Goal: Task Accomplishment & Management: Manage account settings

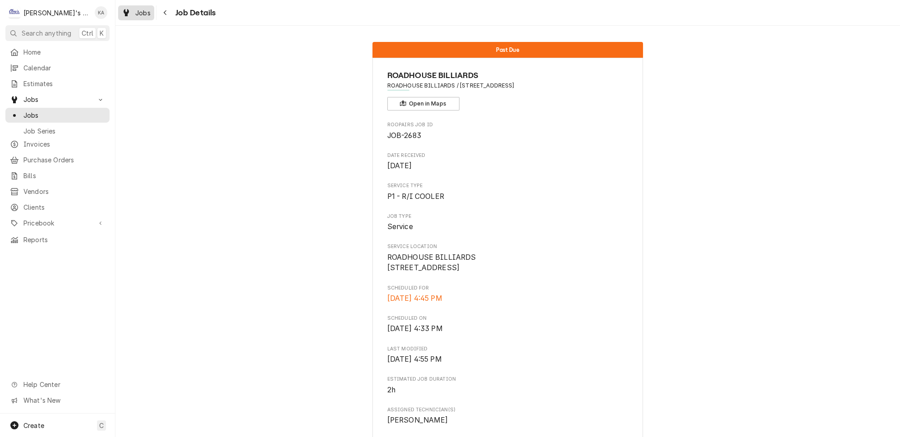
click at [135, 15] on span "Jobs" at bounding box center [142, 12] width 15 height 9
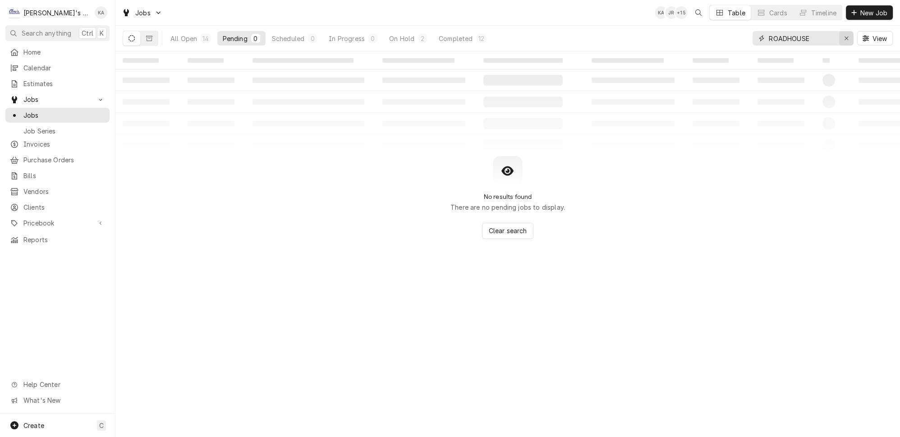
click at [849, 35] on icon "Erase input" at bounding box center [846, 38] width 5 height 6
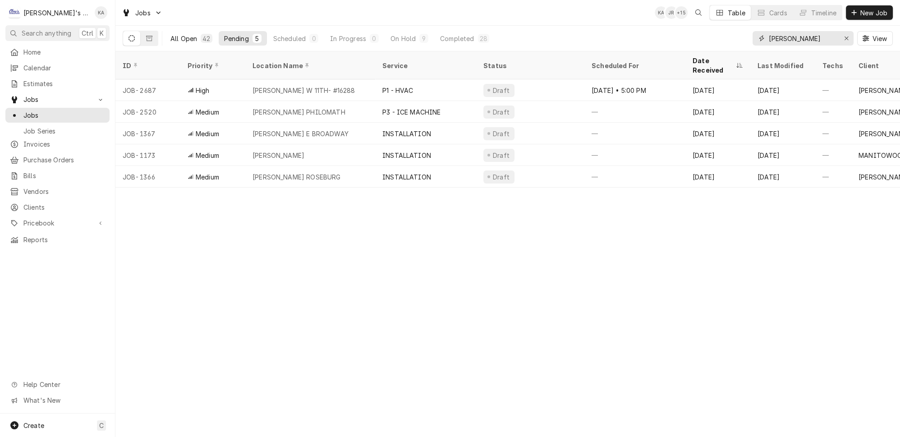
type input "MCDONALD"
click at [173, 36] on div "All Open" at bounding box center [184, 38] width 27 height 9
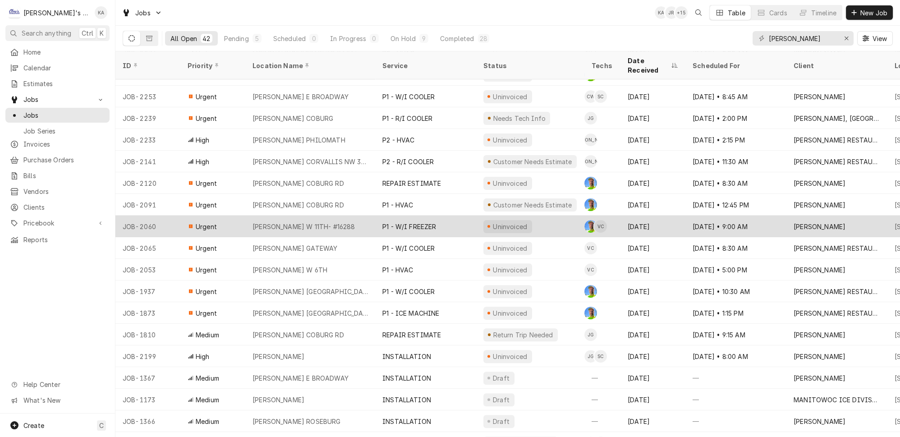
scroll to position [542, 0]
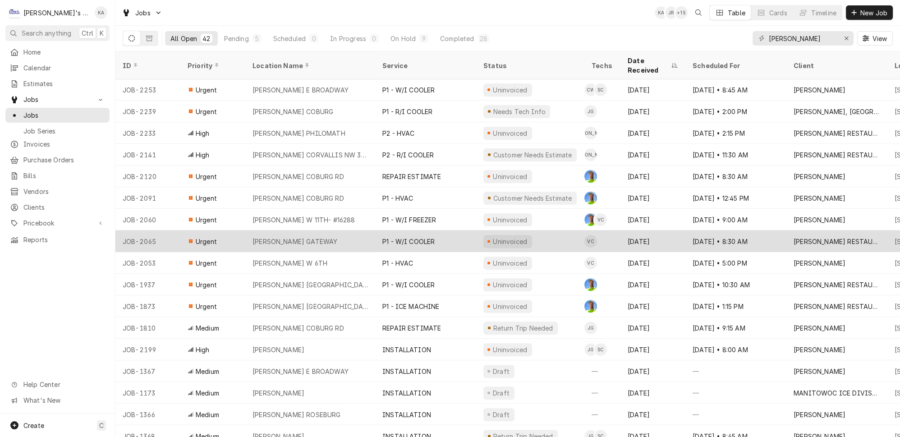
click at [327, 231] on div "MCDONALD'S GATEWAY" at bounding box center [310, 242] width 130 height 22
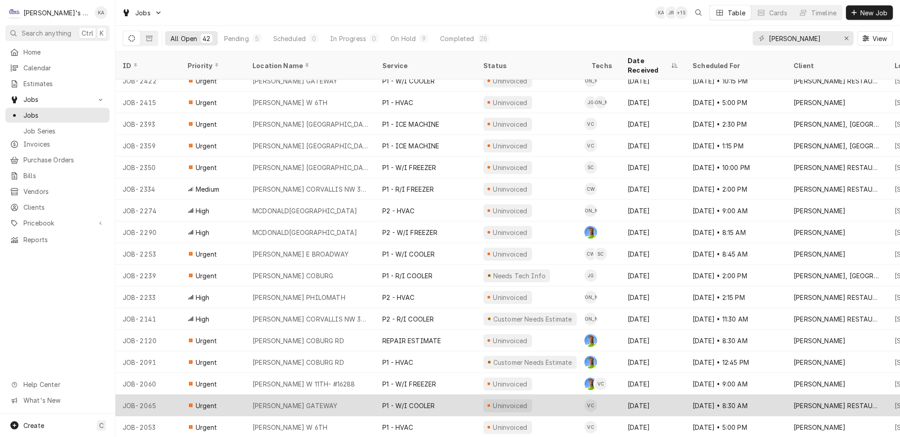
scroll to position [337, 0]
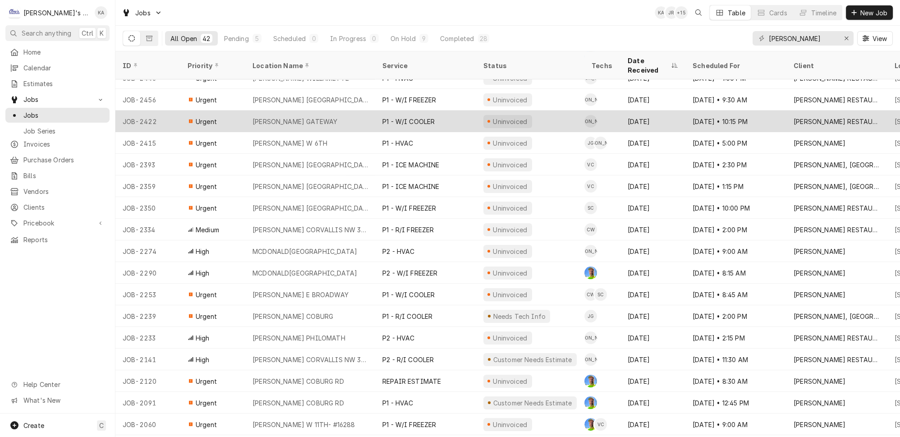
click at [336, 111] on div "MCDONALD'S GATEWAY" at bounding box center [310, 122] width 130 height 22
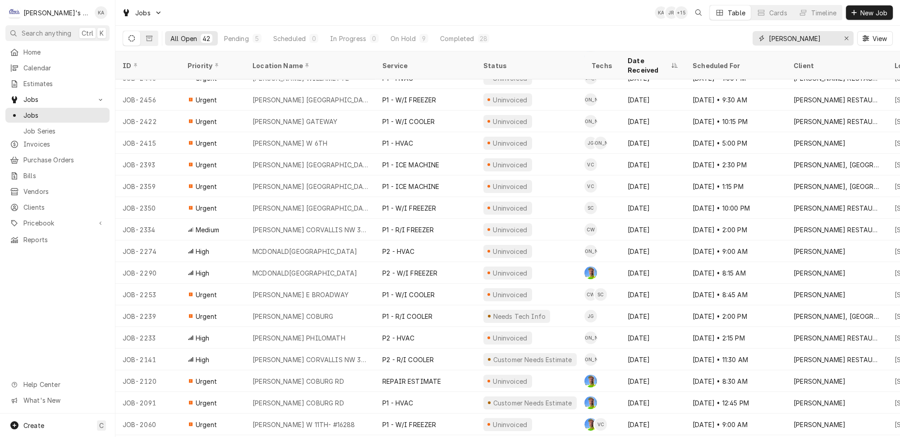
click at [825, 34] on input "MCDONALD" at bounding box center [803, 38] width 68 height 14
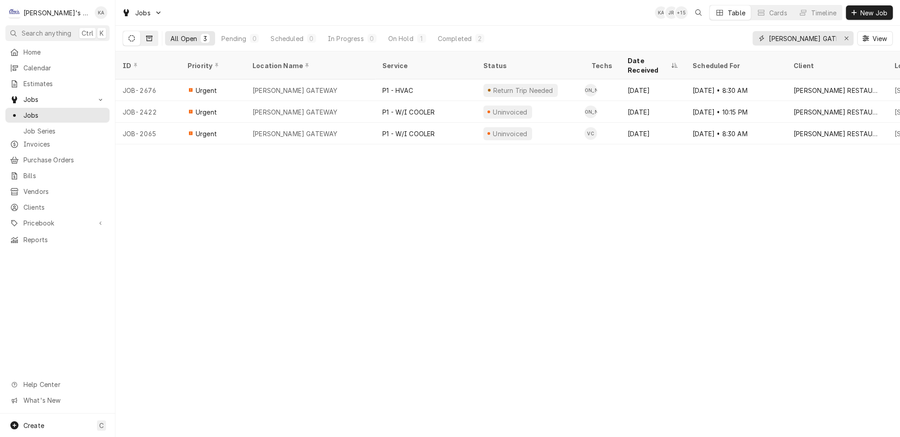
type input "MCDONALD'S GATE"
click at [146, 35] on icon "Dynamic Content Wrapper" at bounding box center [149, 38] width 6 height 6
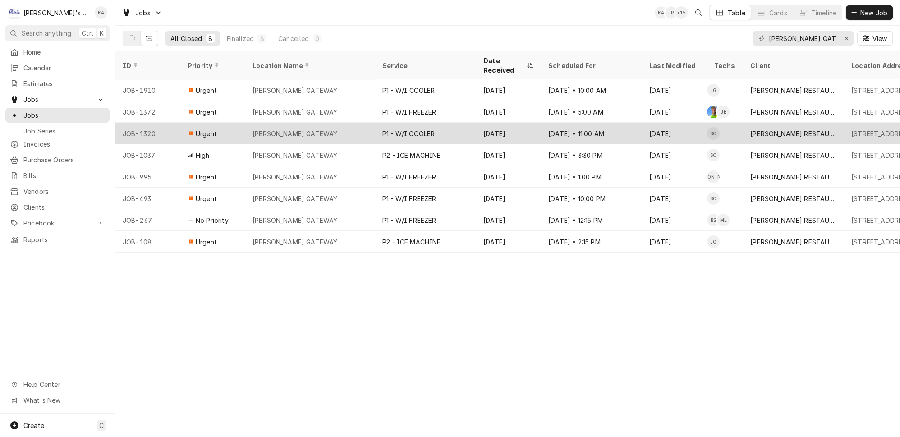
click at [348, 123] on div "MCDONALD'S GATEWAY" at bounding box center [310, 134] width 130 height 22
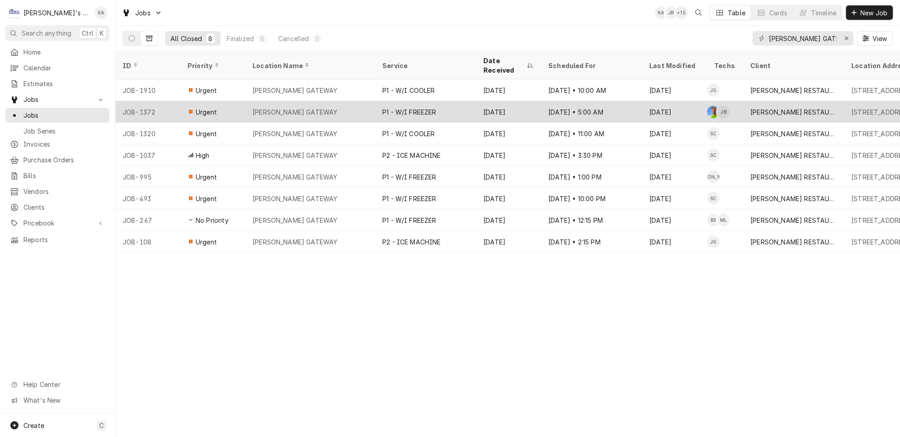
click at [323, 101] on div "MCDONALD'S GATEWAY" at bounding box center [310, 112] width 130 height 22
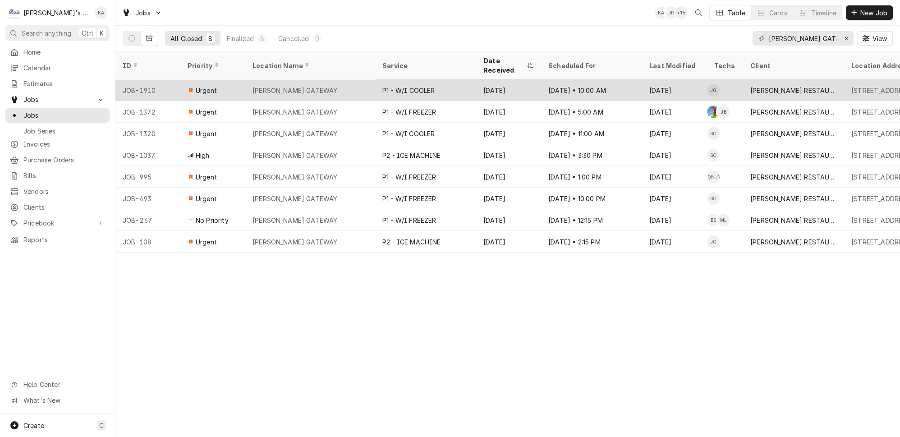
click at [429, 79] on div "P1 - W/I COOLER" at bounding box center [425, 90] width 101 height 22
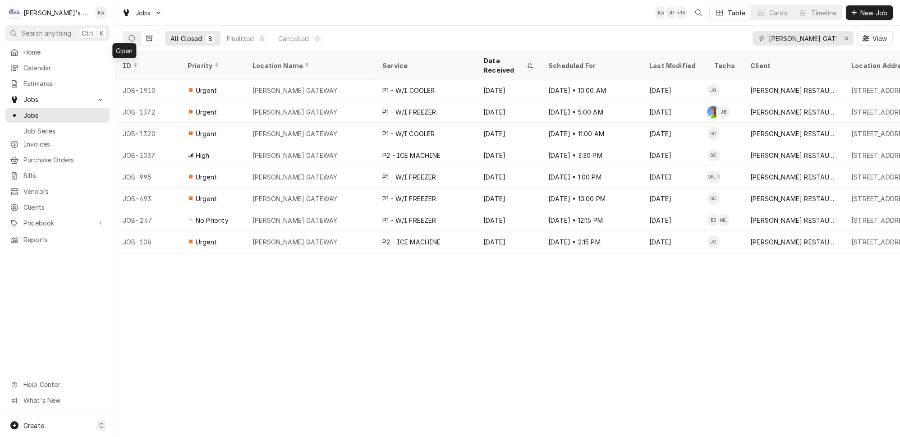
click at [129, 37] on icon "Dynamic Content Wrapper" at bounding box center [132, 38] width 6 height 6
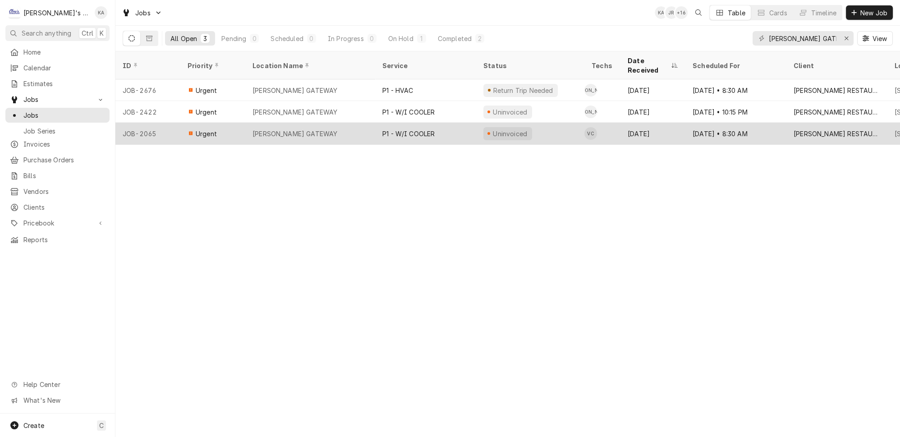
click at [313, 129] on div "MCDONALD'S GATEWAY" at bounding box center [295, 133] width 85 height 9
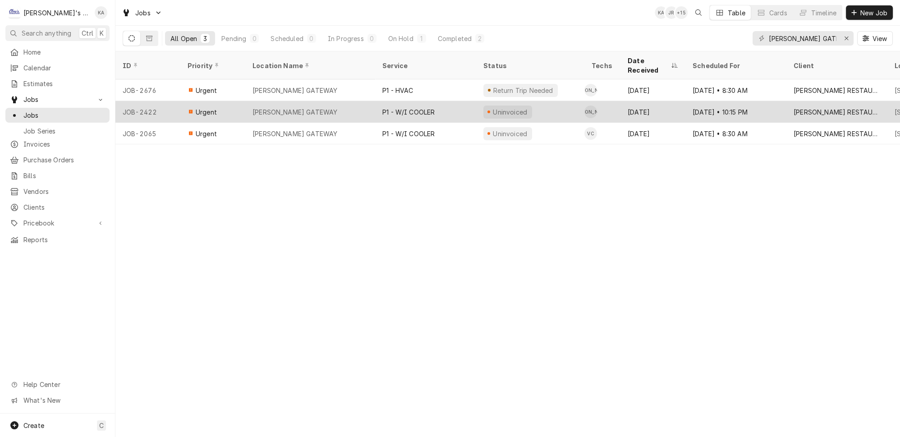
click at [337, 101] on div "MCDONALD'S GATEWAY" at bounding box center [310, 112] width 130 height 22
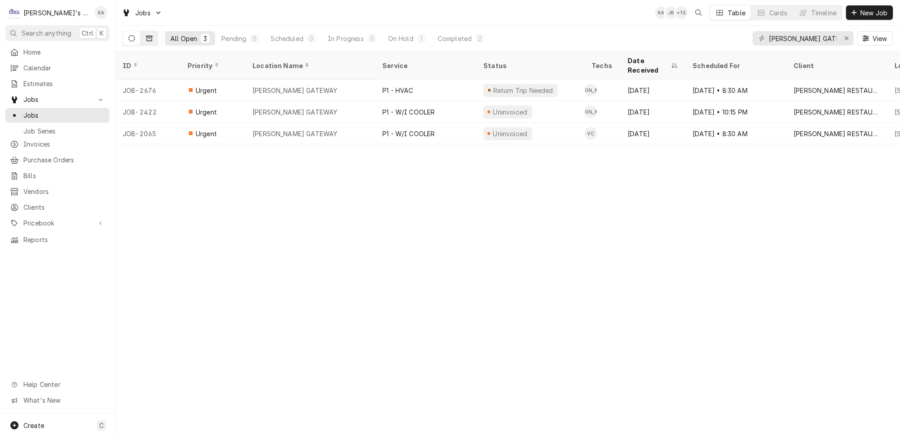
click at [146, 37] on icon "Dynamic Content Wrapper" at bounding box center [149, 38] width 6 height 5
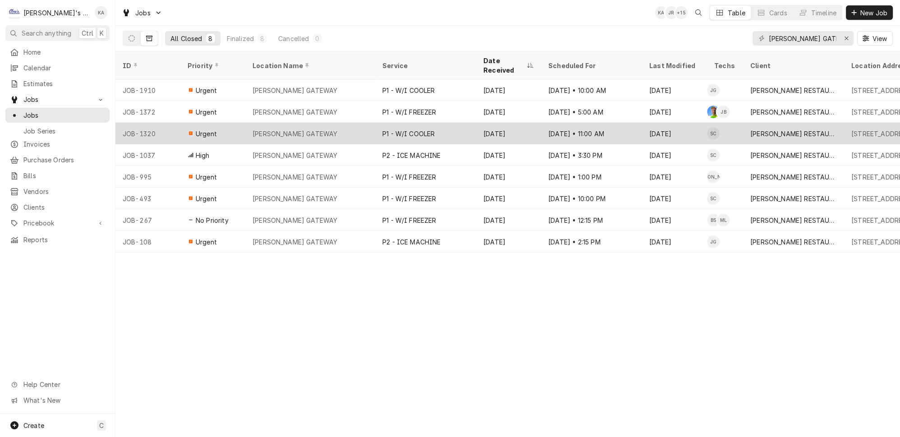
click at [337, 123] on div "MCDONALD'S GATEWAY" at bounding box center [310, 134] width 130 height 22
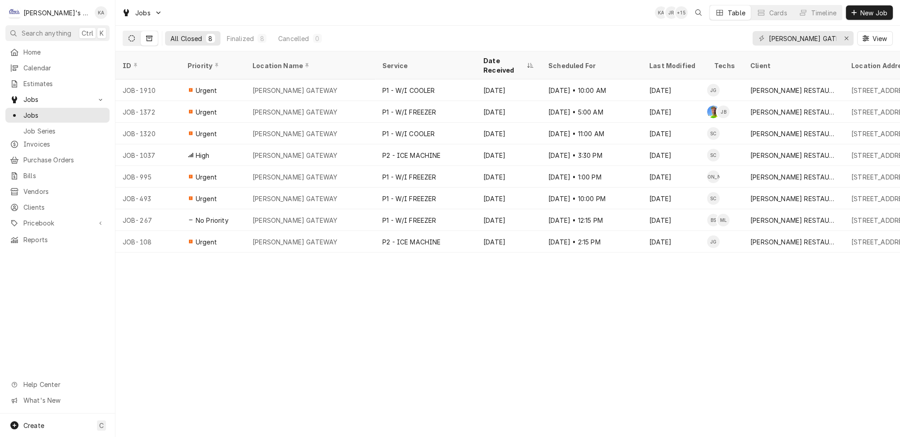
click at [129, 36] on icon "Dynamic Content Wrapper" at bounding box center [132, 38] width 6 height 6
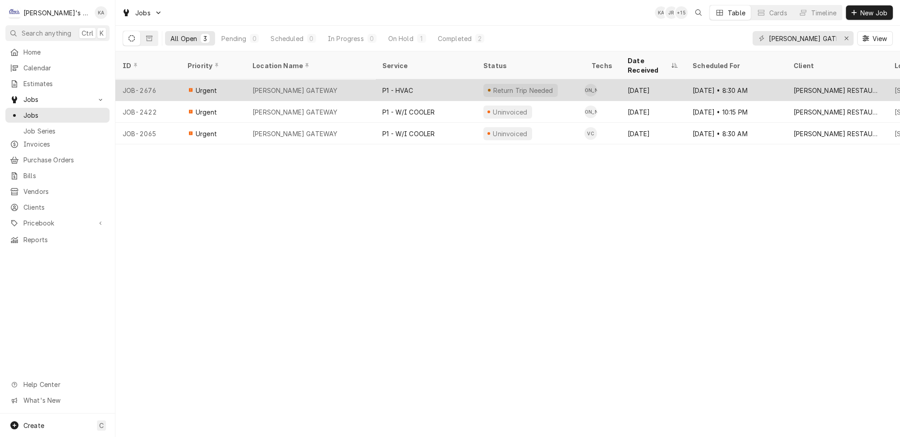
click at [291, 86] on div "MCDONALD'S GATEWAY" at bounding box center [295, 90] width 85 height 9
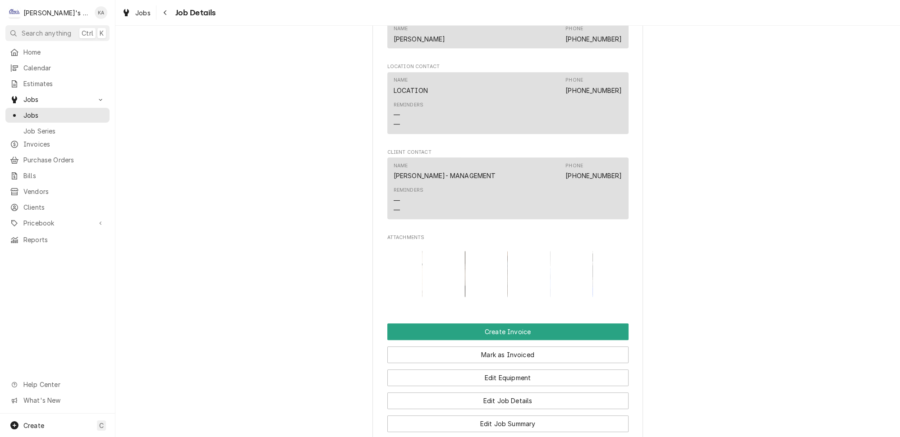
scroll to position [997, 0]
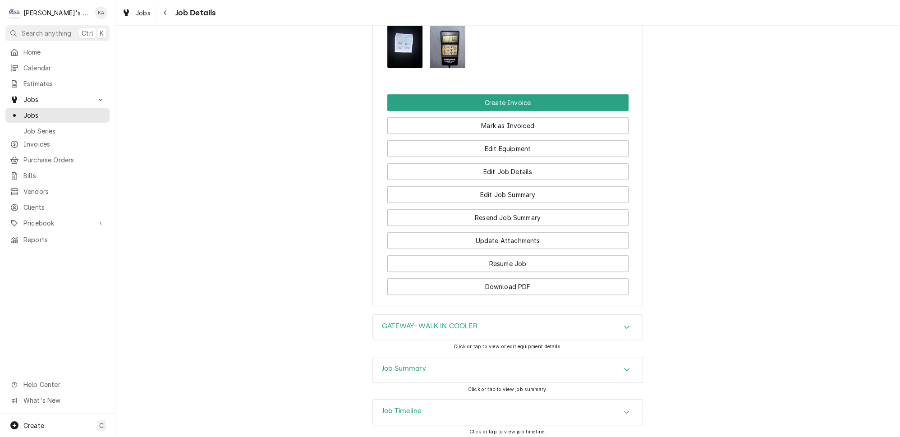
scroll to position [858, 0]
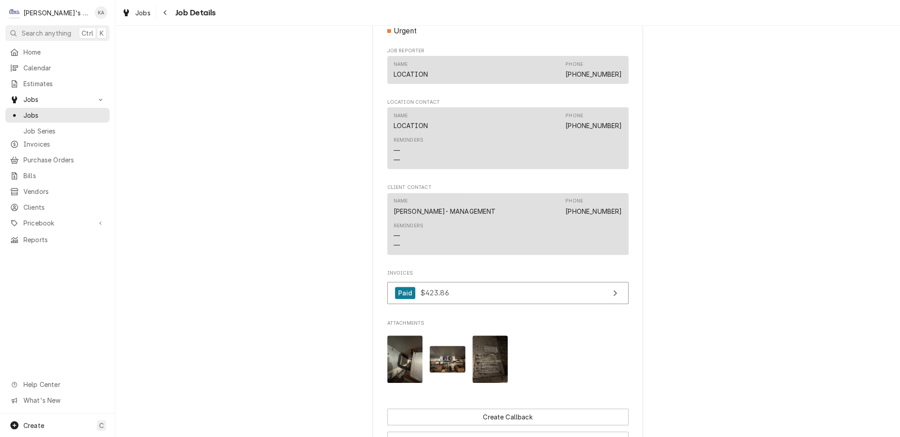
scroll to position [793, 0]
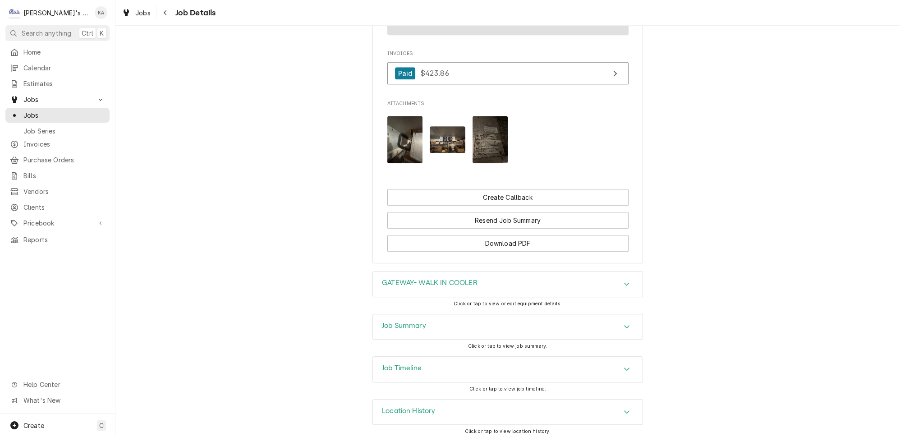
click at [624, 324] on icon "Accordion Header" at bounding box center [627, 326] width 6 height 7
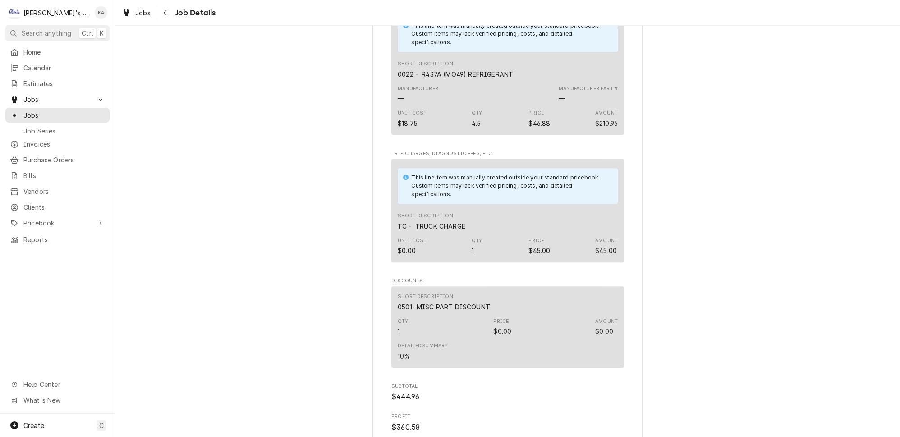
scroll to position [1597, 0]
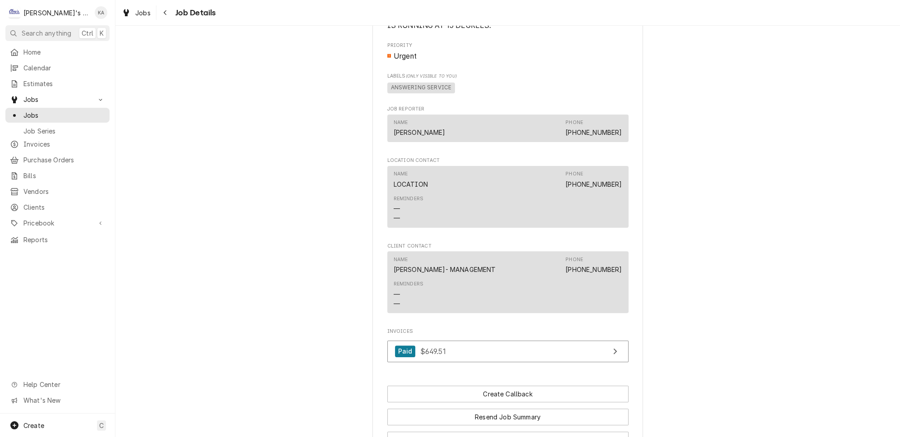
scroll to position [709, 0]
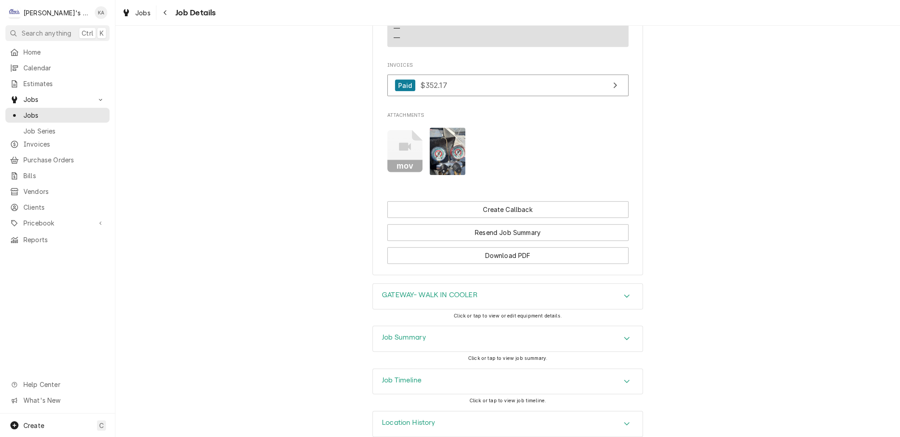
scroll to position [753, 0]
click at [624, 333] on icon "Accordion Header" at bounding box center [627, 336] width 6 height 7
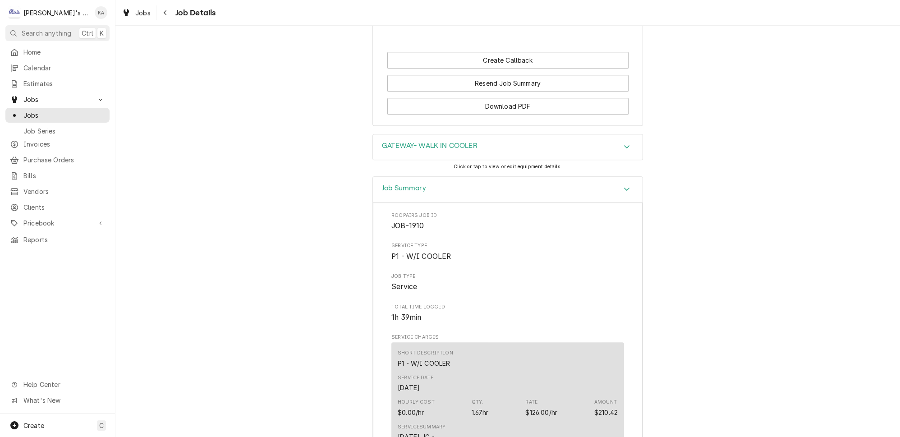
scroll to position [1081, 0]
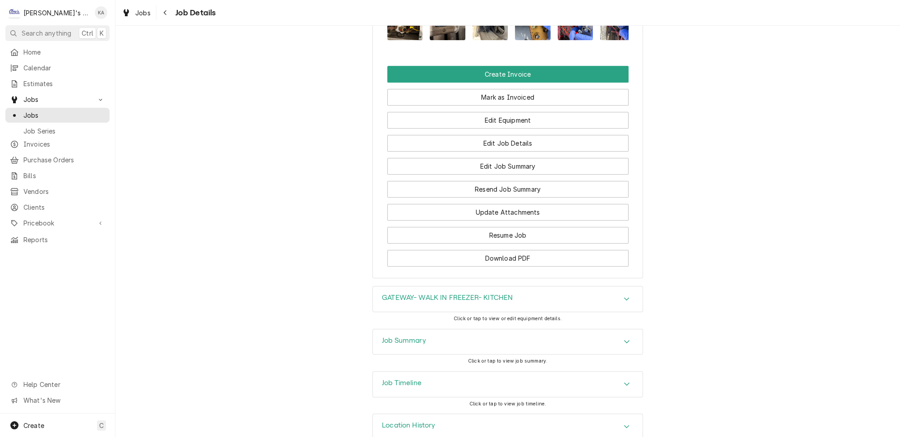
scroll to position [997, 0]
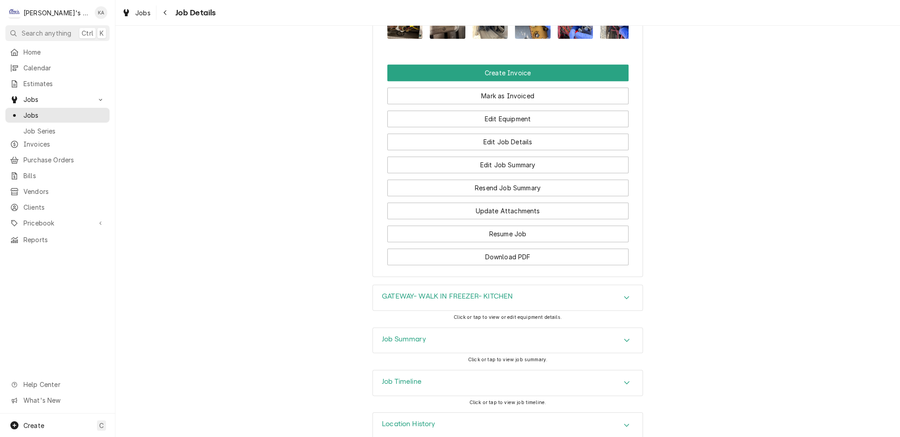
click at [624, 337] on icon "Accordion Header" at bounding box center [627, 340] width 6 height 7
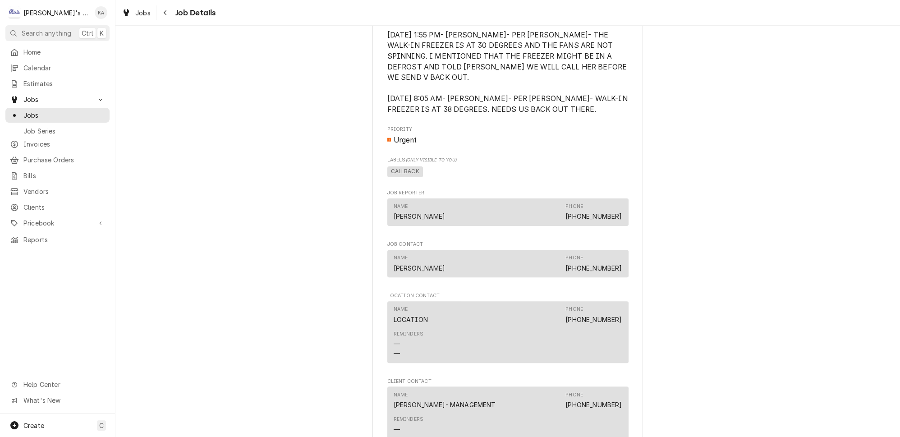
scroll to position [318, 0]
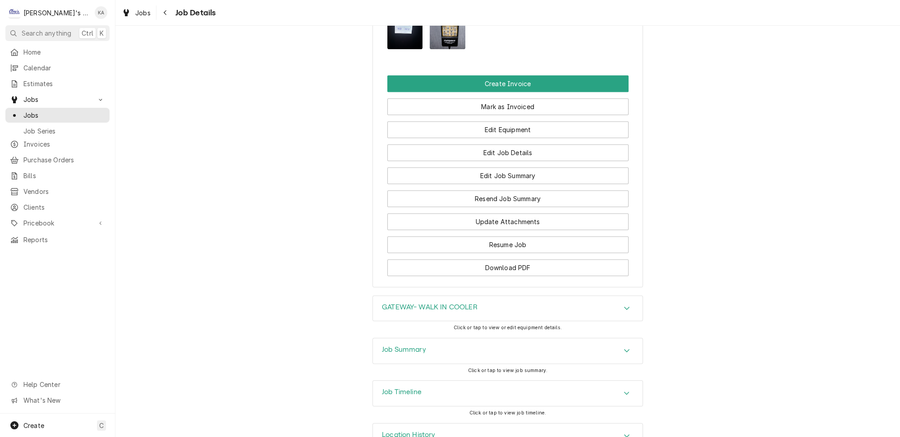
scroll to position [858, 0]
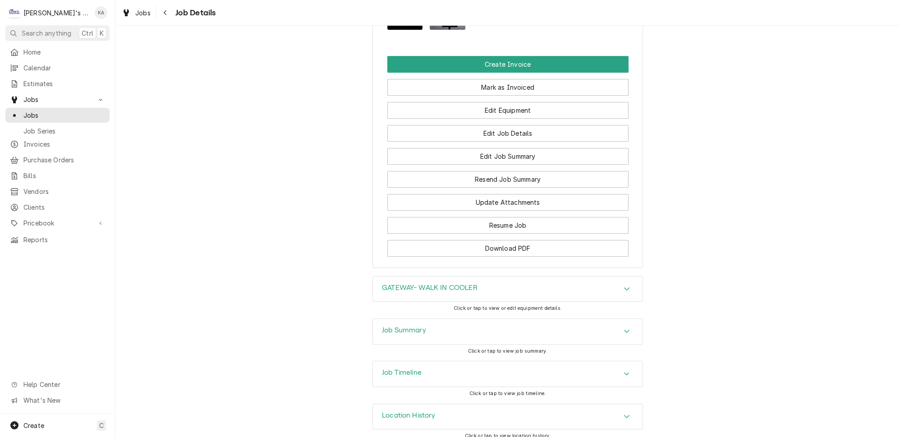
click at [624, 328] on icon "Accordion Header" at bounding box center [627, 331] width 6 height 7
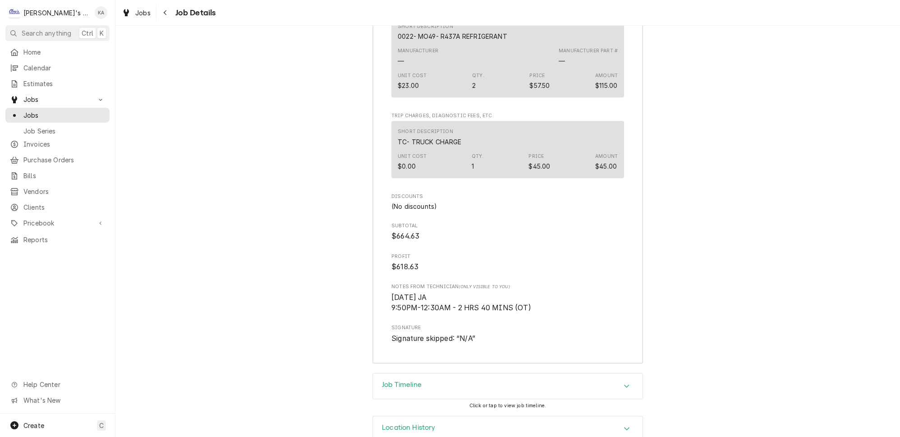
scroll to position [1500, 0]
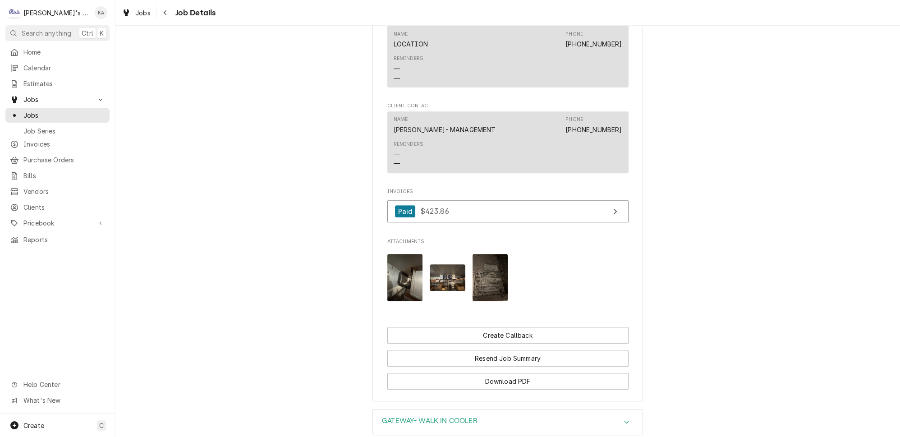
scroll to position [656, 0]
click at [487, 295] on img "Attachments" at bounding box center [491, 277] width 36 height 47
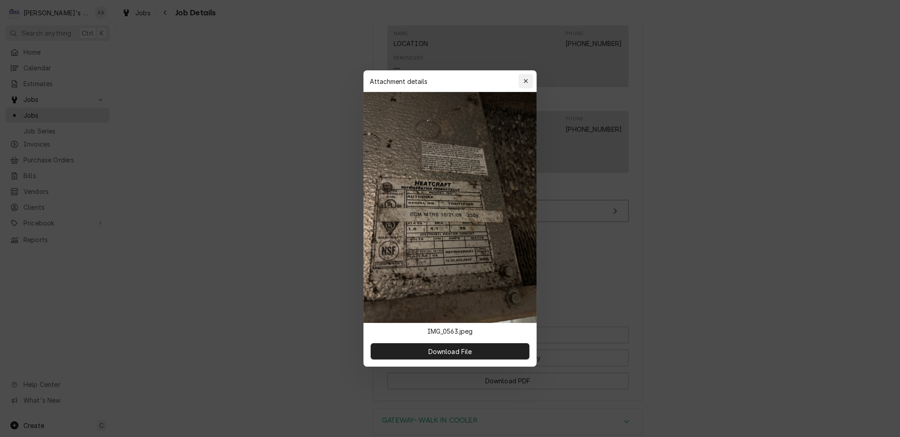
click at [524, 84] on icon "button" at bounding box center [526, 81] width 5 height 6
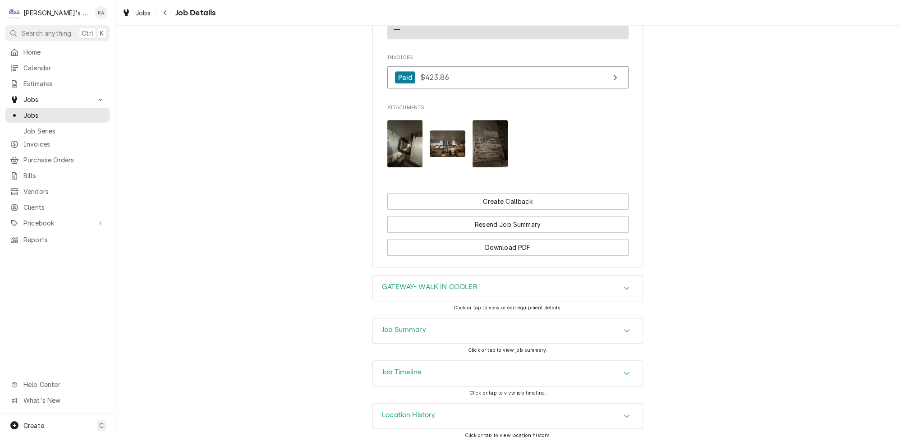
scroll to position [793, 0]
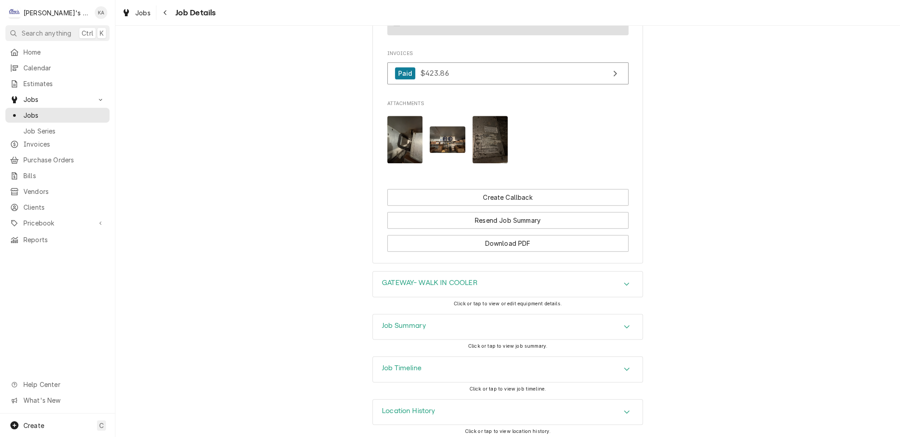
click at [624, 326] on icon "Accordion Header" at bounding box center [627, 326] width 6 height 7
click at [486, 149] on img "Attachments" at bounding box center [491, 139] width 36 height 47
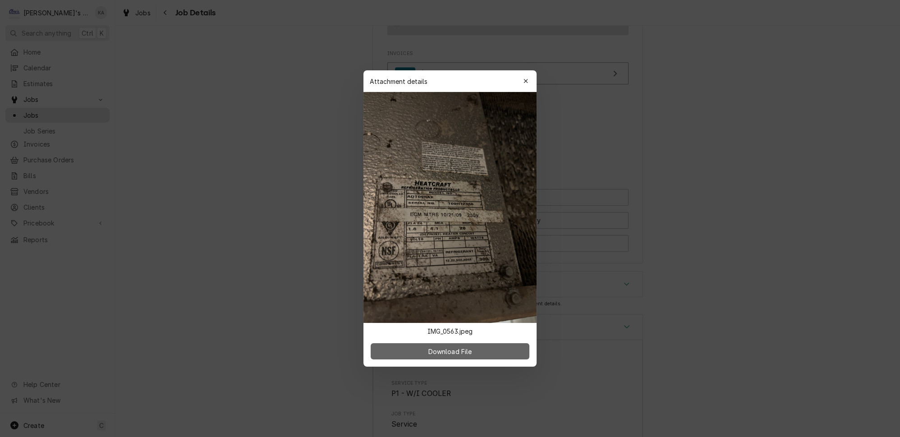
click at [443, 347] on span "Download File" at bounding box center [449, 351] width 47 height 9
click at [524, 86] on div "button" at bounding box center [525, 81] width 9 height 9
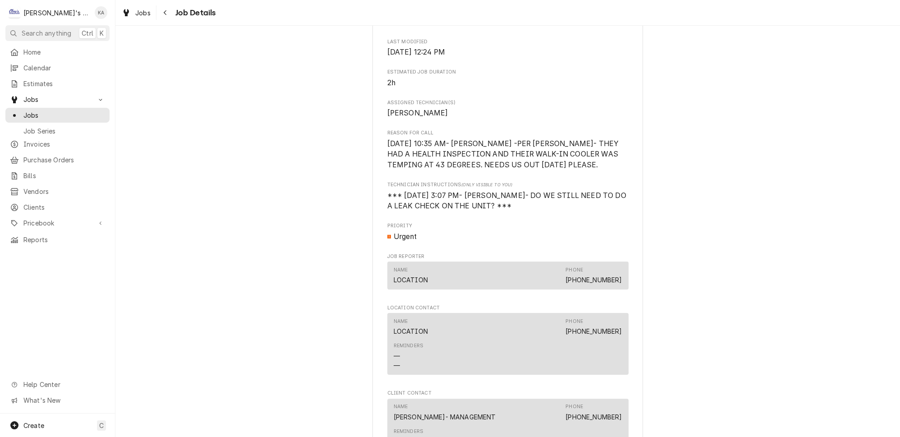
scroll to position [369, 0]
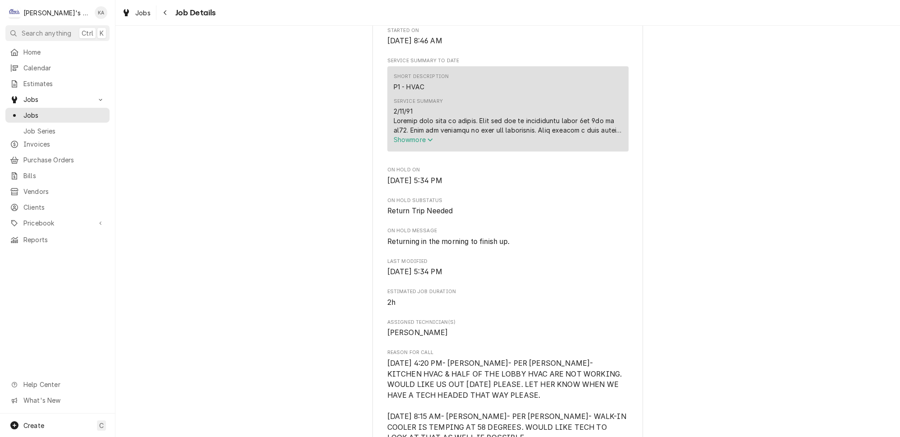
scroll to position [328, 0]
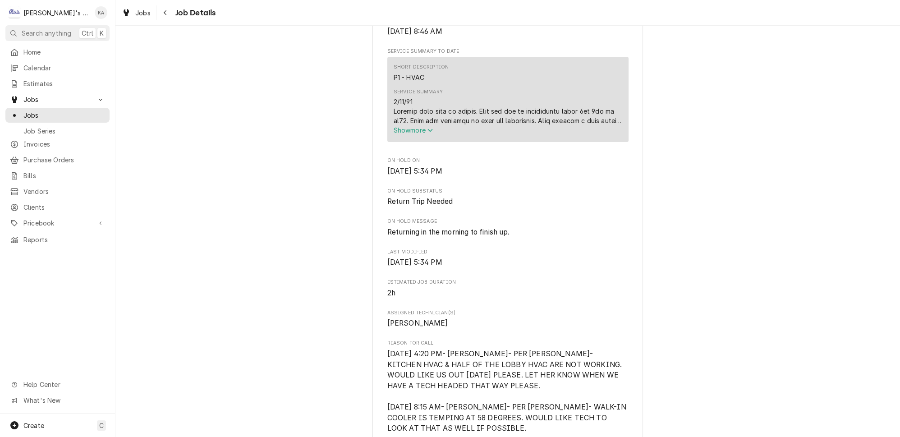
click at [430, 132] on icon "Service Summary" at bounding box center [430, 130] width 5 height 3
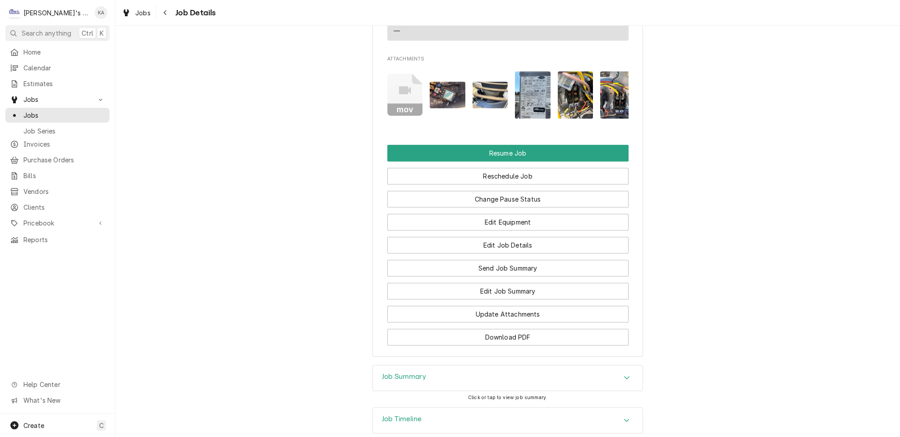
scroll to position [1230, 0]
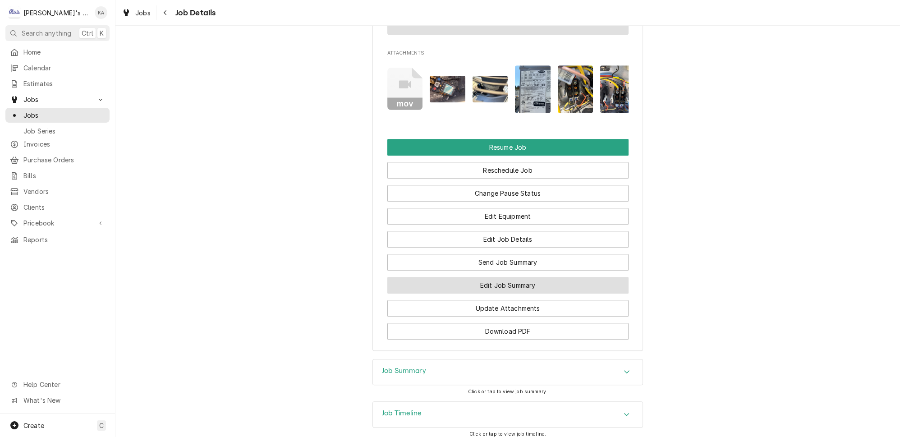
click at [507, 277] on button "Edit Job Summary" at bounding box center [508, 285] width 241 height 17
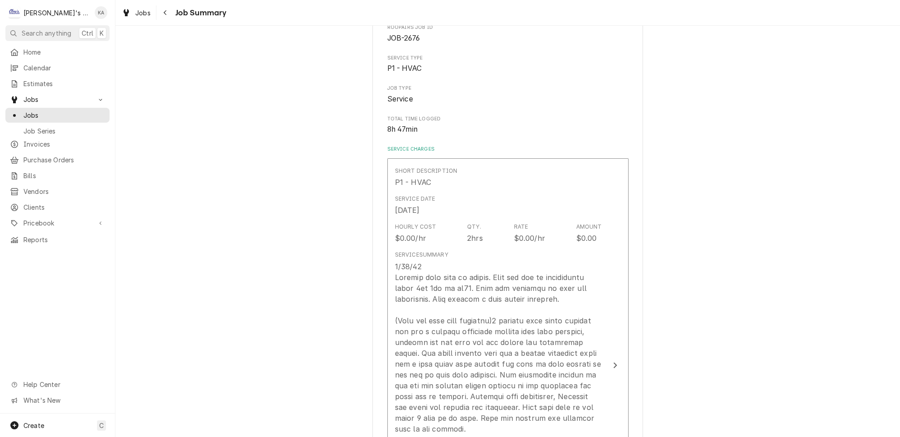
scroll to position [164, 0]
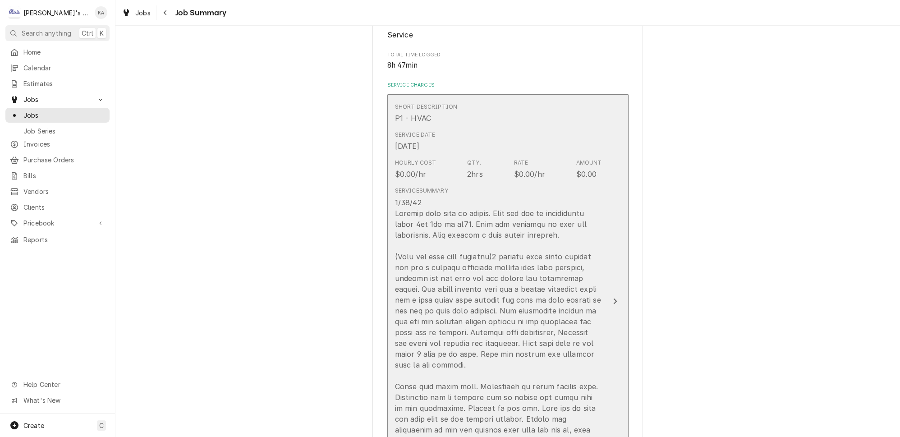
click at [581, 216] on div "Update Line Item" at bounding box center [498, 348] width 207 height 303
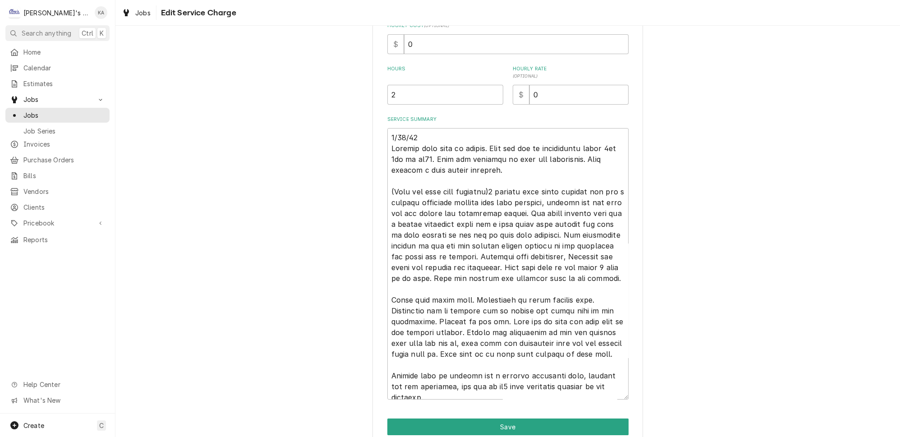
scroll to position [246, 0]
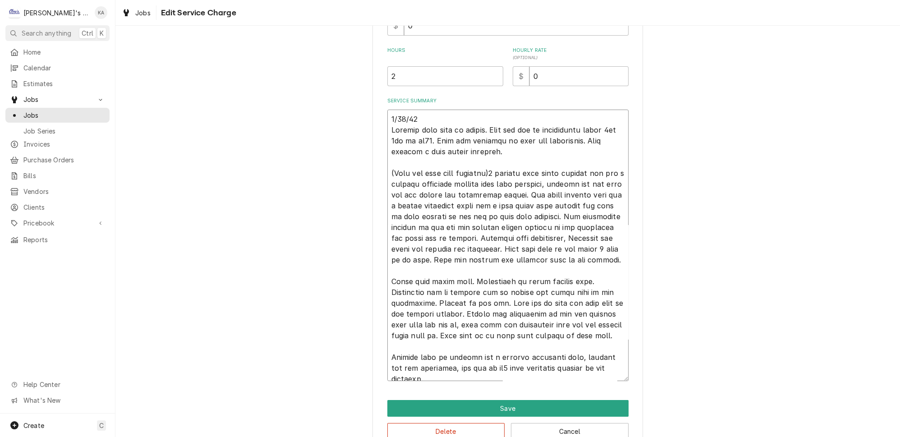
click at [407, 115] on textarea "Service Summary" at bounding box center [508, 246] width 241 height 272
type textarea "x"
type textarea "8/13/225 Started with walk in cooler. Unit was low on refrigerant added 1lb 9oz…"
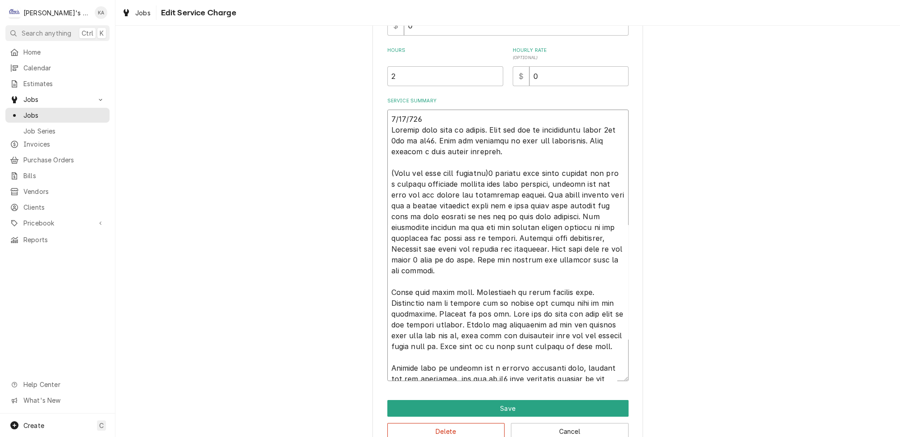
type textarea "x"
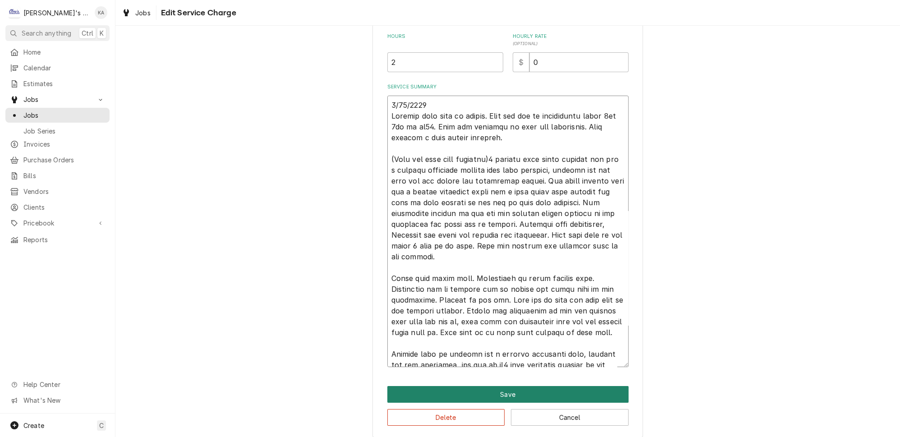
type textarea "[DATE] Started with walk in cooler. Unit was low on refrigerant added 1lb 9oz o…"
click at [501, 390] on button "Save" at bounding box center [508, 394] width 241 height 17
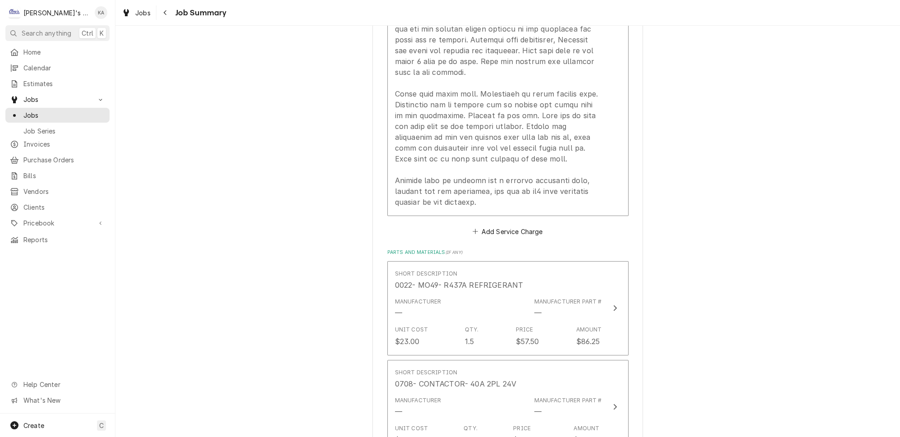
scroll to position [533, 0]
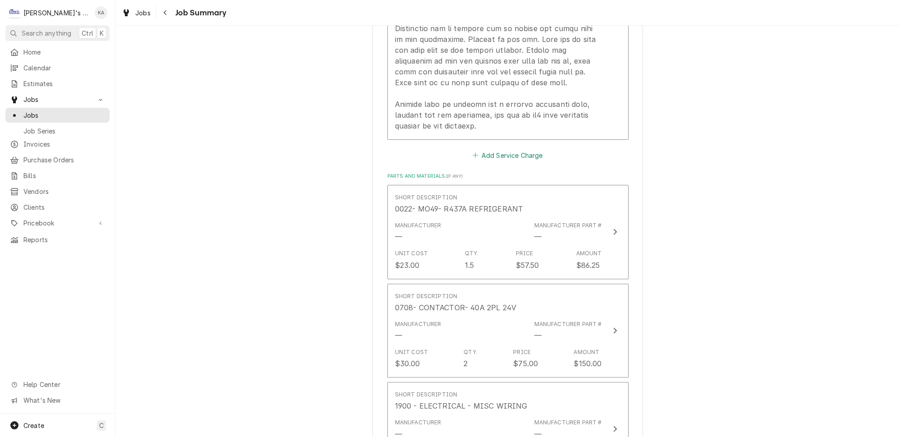
click at [504, 149] on button "Add Service Charge" at bounding box center [507, 155] width 73 height 13
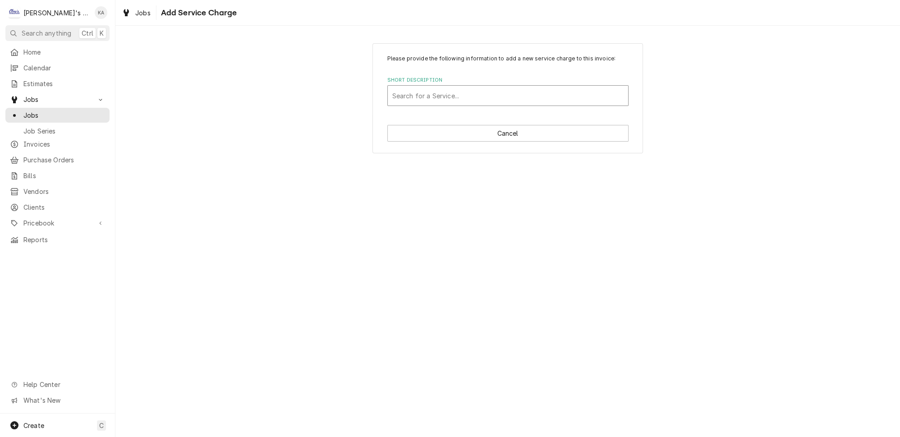
click at [478, 104] on div "Short Description" at bounding box center [507, 96] width 231 height 16
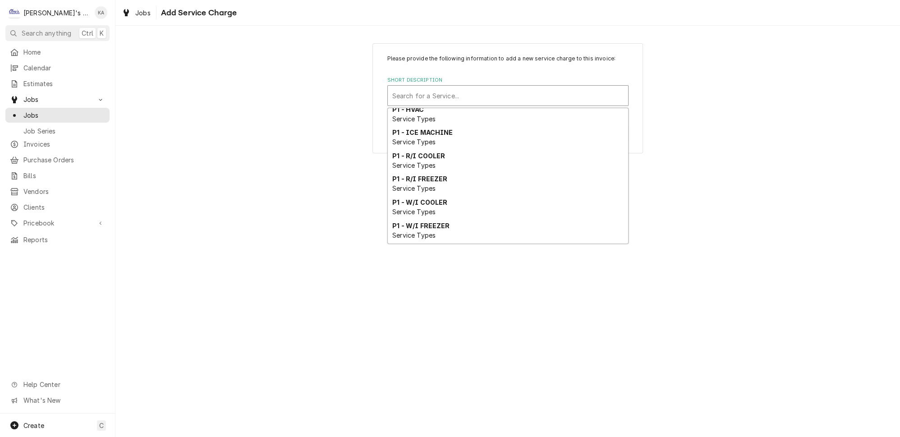
scroll to position [287, 0]
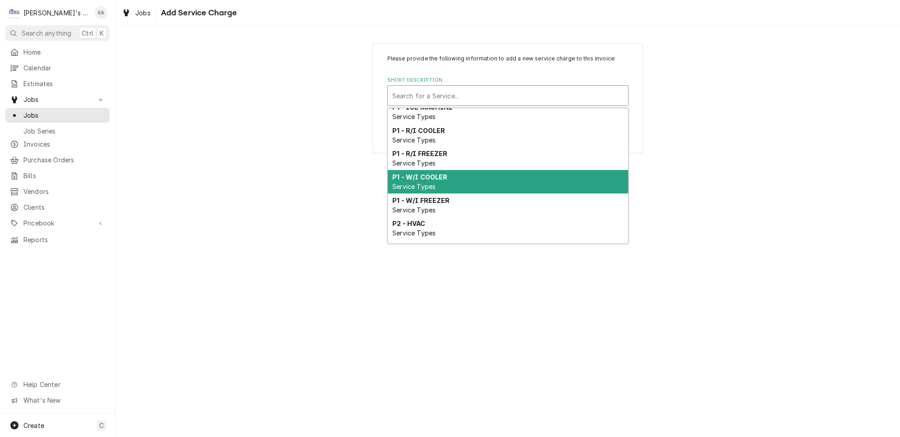
click at [429, 170] on div "P1 - W/I COOLER Service Types" at bounding box center [508, 181] width 240 height 23
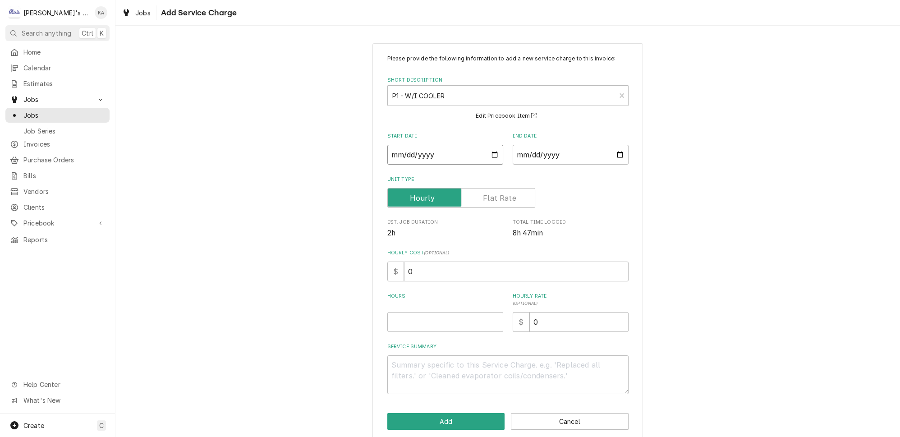
click at [489, 159] on input "Start Date" at bounding box center [446, 155] width 116 height 20
type textarea "x"
type input "[DATE]"
click at [609, 161] on input "End Date" at bounding box center [571, 155] width 116 height 20
type textarea "x"
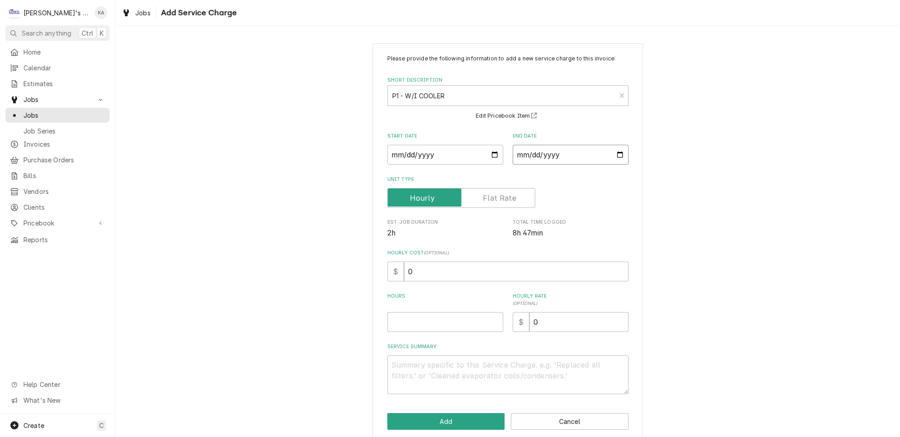
type input "[DATE]"
type textarea "x"
type input "0.5"
click at [489, 325] on input "0.5" at bounding box center [446, 322] width 116 height 20
click at [459, 426] on button "Add" at bounding box center [447, 421] width 118 height 17
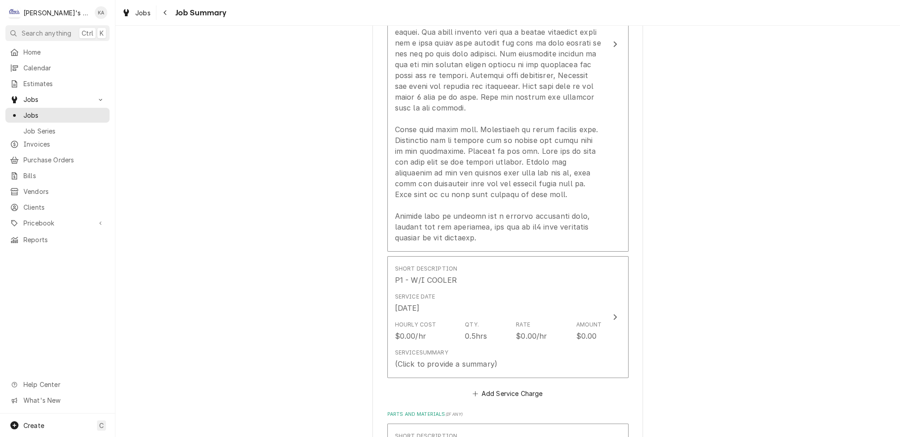
scroll to position [410, 0]
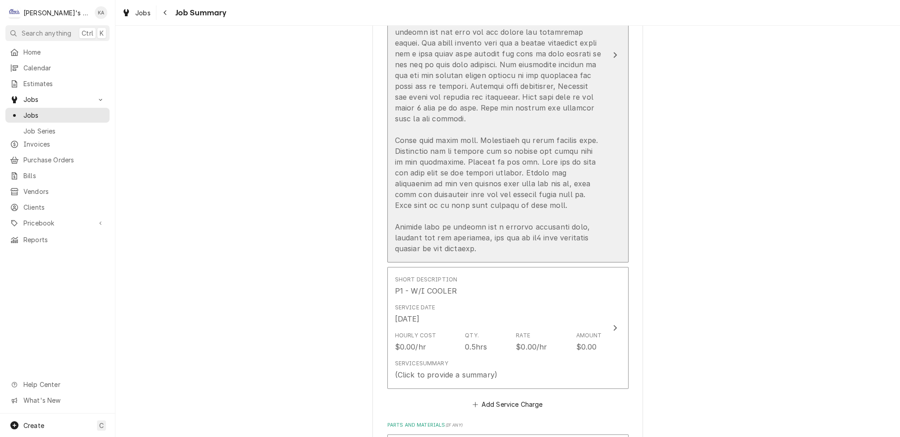
click at [596, 203] on button "Short Description P1 - HVAC Service Date [DATE] Hourly Cost $0.00/hr Qty. 2hrs …" at bounding box center [508, 55] width 241 height 415
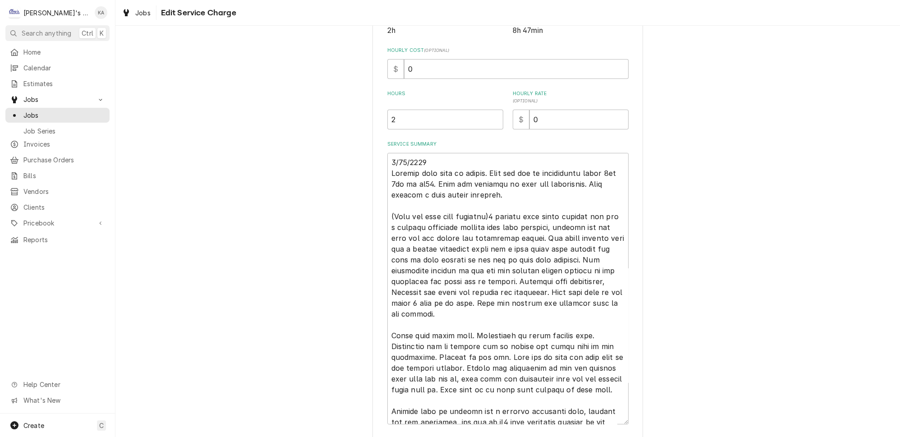
scroll to position [260, 0]
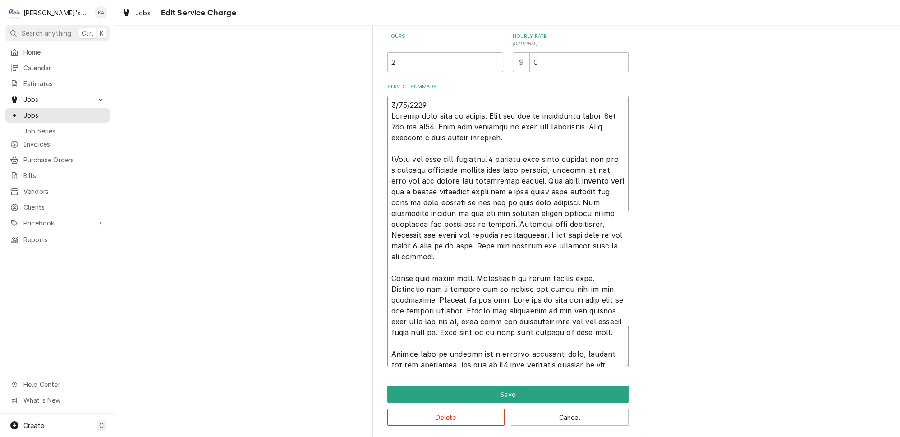
drag, startPoint x: 502, startPoint y: 132, endPoint x: 384, endPoint y: 101, distance: 121.7
click at [384, 101] on div "Use the fields below to edit this service charge Short Description P1 - HVAC Se…" at bounding box center [508, 110] width 271 height 654
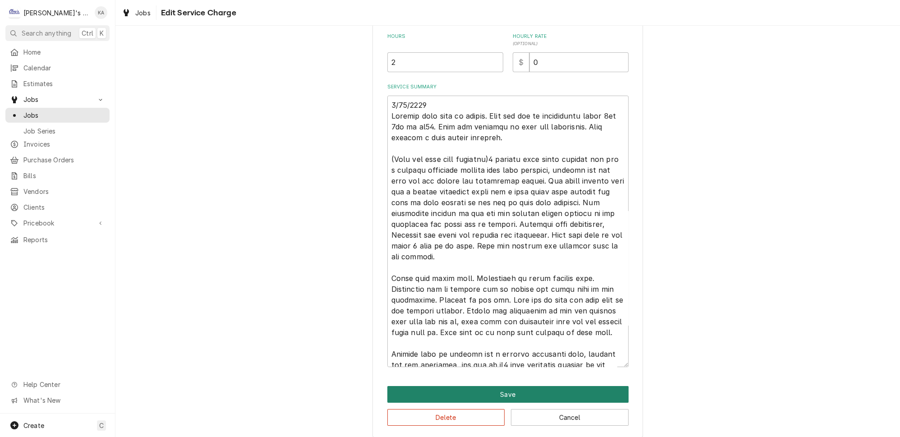
click at [511, 386] on button "Save" at bounding box center [508, 394] width 241 height 17
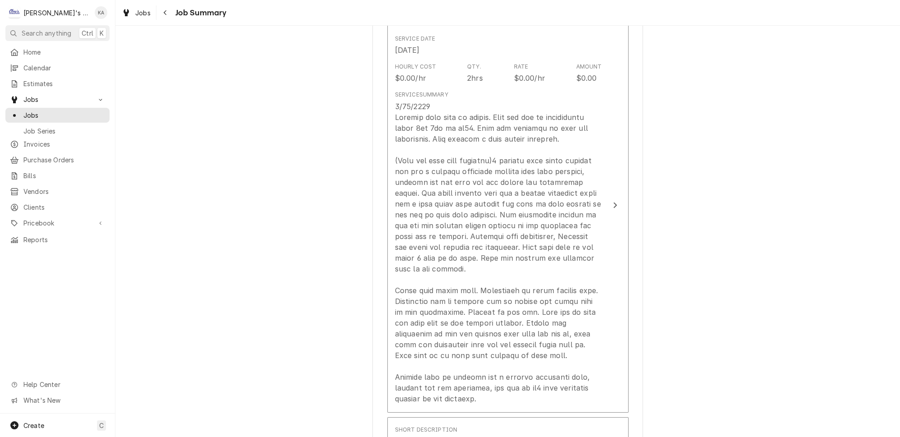
scroll to position [410, 0]
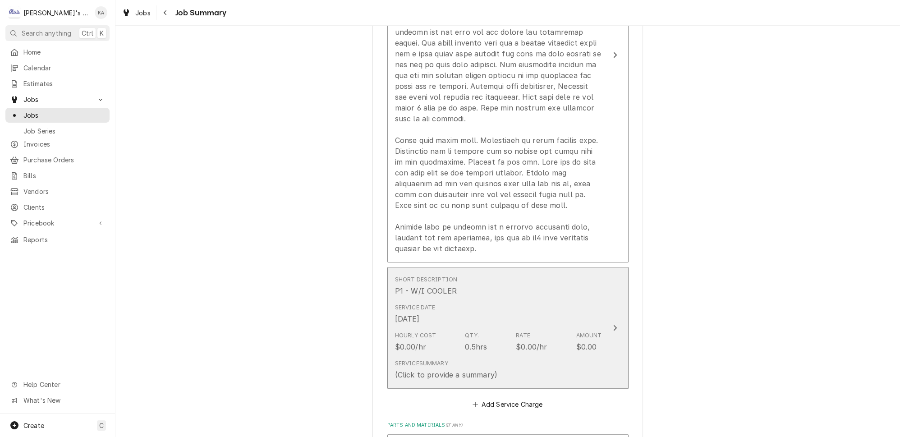
click at [526, 356] on div "Service Summary (Click to provide a summary)" at bounding box center [498, 370] width 207 height 28
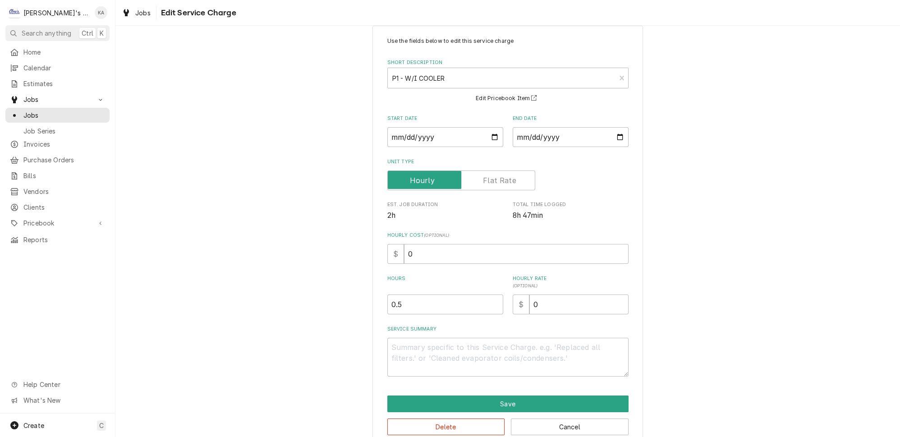
scroll to position [27, 0]
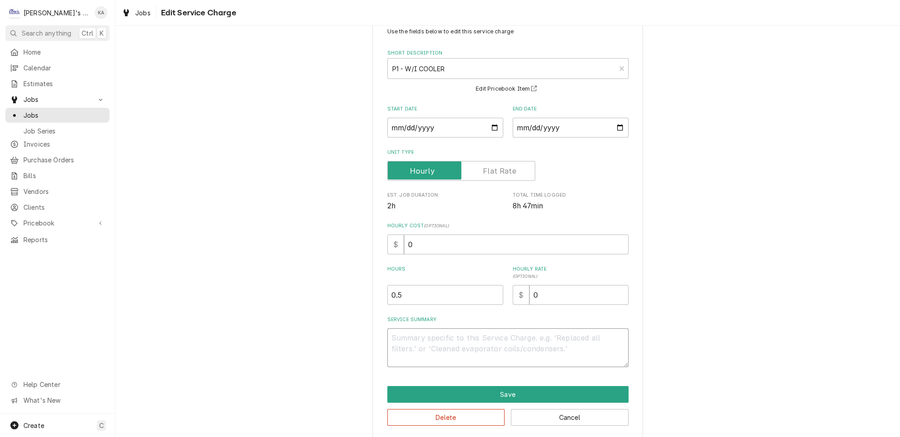
paste textarea "[DATE] Started with walk in cooler. Unit was low on refrigerant added 1lb 9oz o…"
type textarea "x"
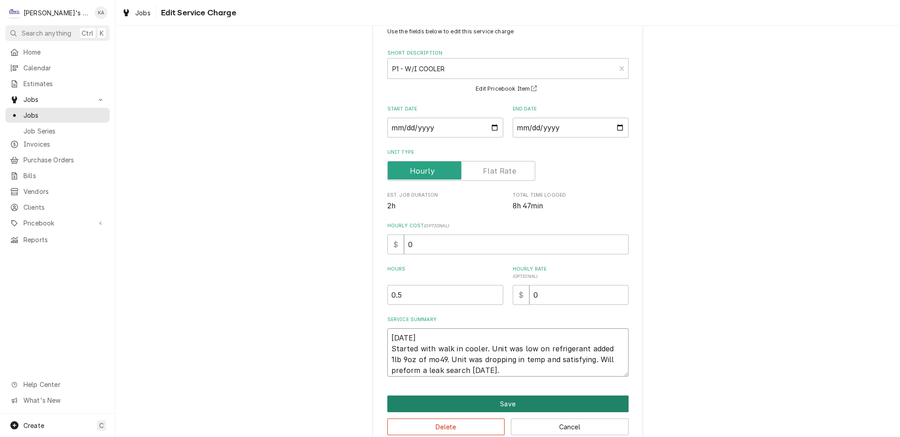
type textarea "[DATE] Started with walk in cooler. Unit was low on refrigerant added 1lb 9oz o…"
click at [510, 396] on button "Save" at bounding box center [508, 404] width 241 height 17
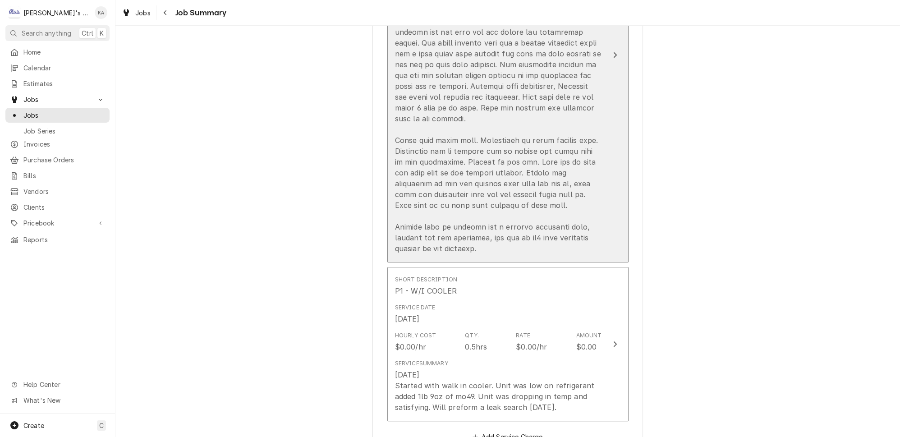
click at [594, 208] on button "Short Description P1 - HVAC Service Date [DATE] Hourly Cost $0.00/hr Qty. 2hrs …" at bounding box center [508, 55] width 241 height 415
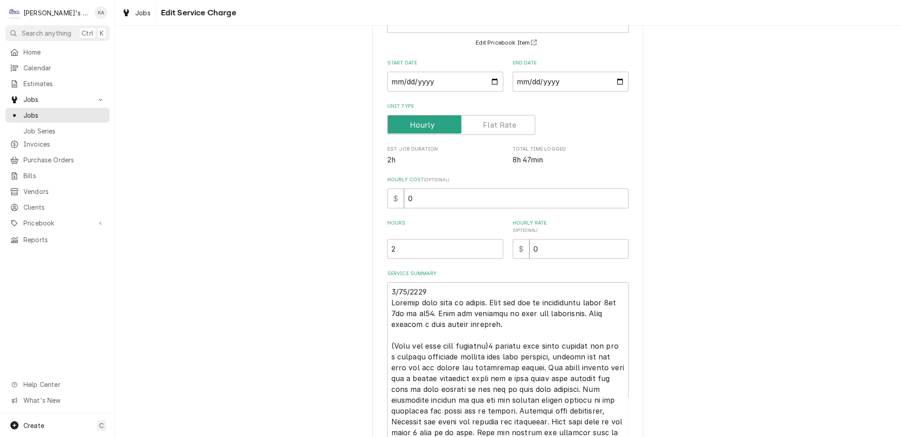
scroll to position [123, 0]
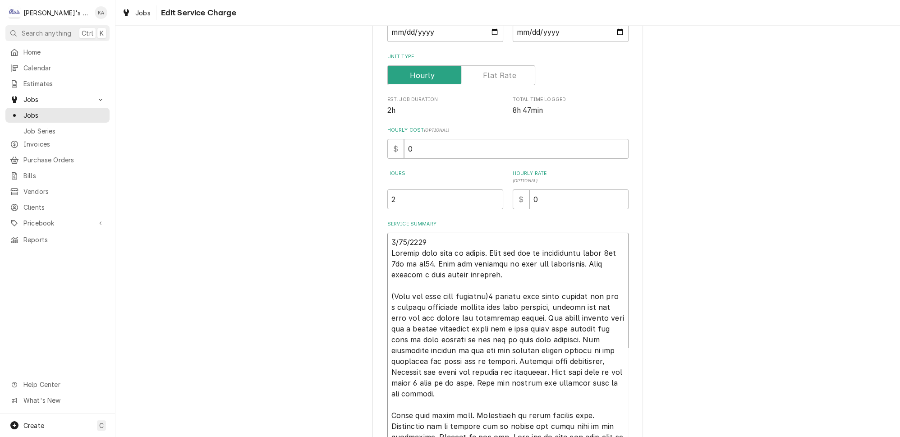
drag, startPoint x: 500, startPoint y: 268, endPoint x: 381, endPoint y: 248, distance: 120.2
click at [381, 248] on div "Use the fields below to edit this service charge Short Description P1 - HVAC Se…" at bounding box center [508, 248] width 271 height 654
type textarea "x"
type textarea "[DATE] (Will get data tags [DATE])2 kitchen hvac units smaller one had a clogge…"
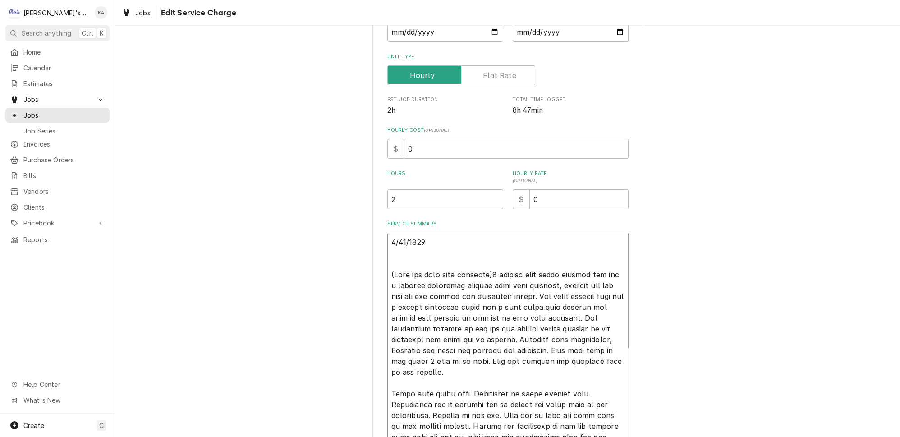
drag, startPoint x: 487, startPoint y: 268, endPoint x: 392, endPoint y: 267, distance: 95.2
click at [392, 267] on textarea "Service Summary" at bounding box center [508, 358] width 241 height 251
type textarea "x"
type textarea "[DATE] 2 kitchen hvac units smaller one had a clogged condenser causing high he…"
click at [391, 268] on textarea "Service Summary" at bounding box center [508, 358] width 241 height 251
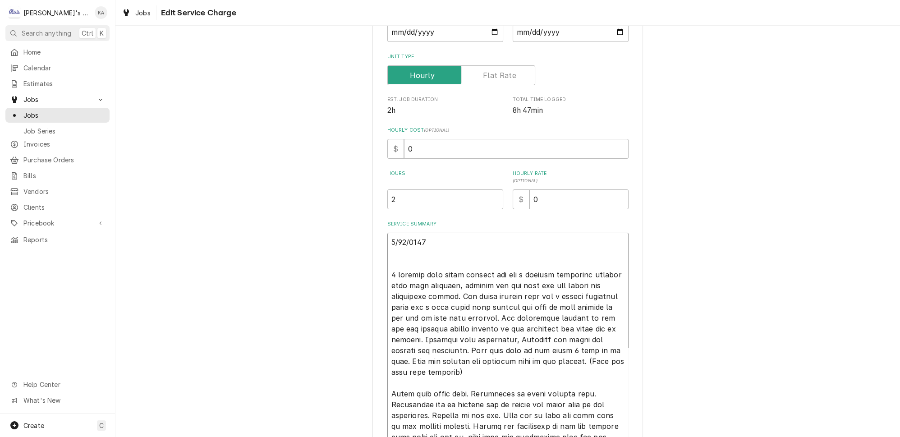
type textarea "x"
type textarea "[DATE] 2 kitchen hvac units smaller one had a clogged condenser causing high he…"
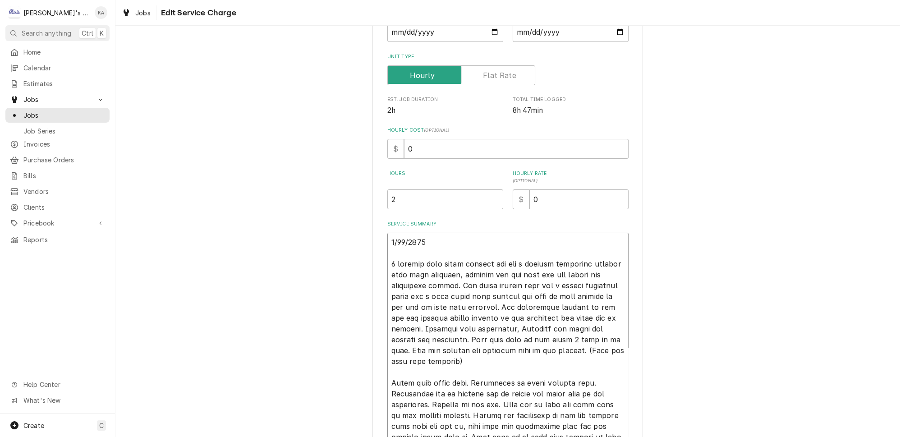
type textarea "x"
type textarea "[DATE] 2 kitchen hvac units smaller one had a clogged condenser causing high he…"
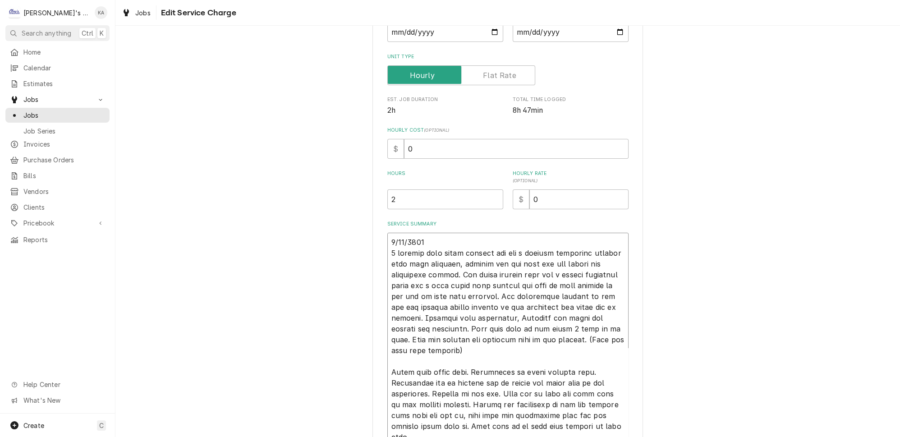
click at [438, 236] on textarea "Service Summary" at bounding box center [508, 348] width 241 height 231
type textarea "x"
type textarea "[DATE] 2 kitchen hvac units smaller one had a clogged condenser causing high he…"
type textarea "x"
type textarea "[DATE] J 2 kitchen hvac units smaller one had a clogged condenser causing high …"
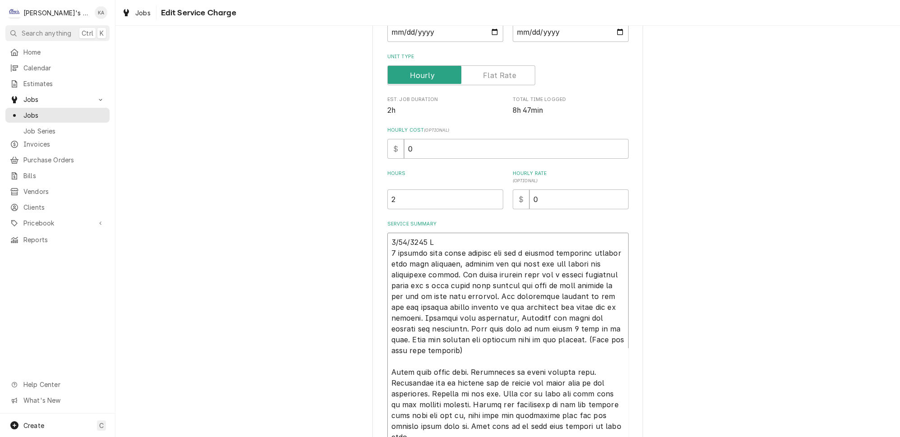
type textarea "x"
type textarea "[DATE] JA 2 kitchen hvac units smaller one had a clogged condenser causing high…"
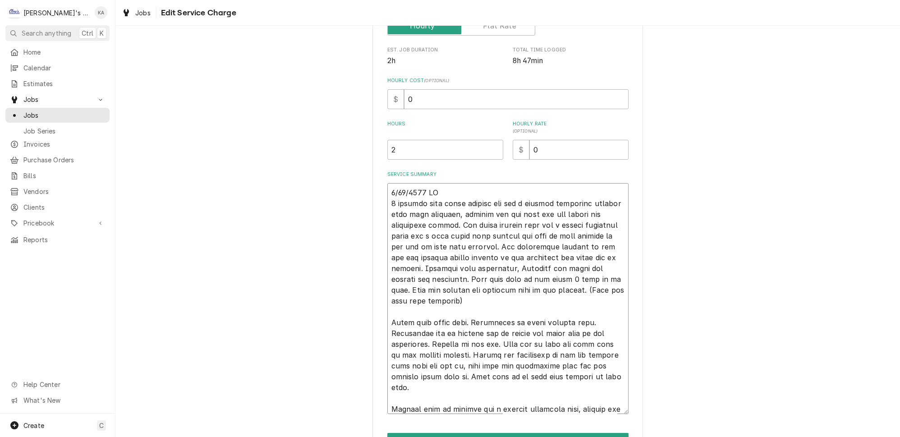
scroll to position [205, 0]
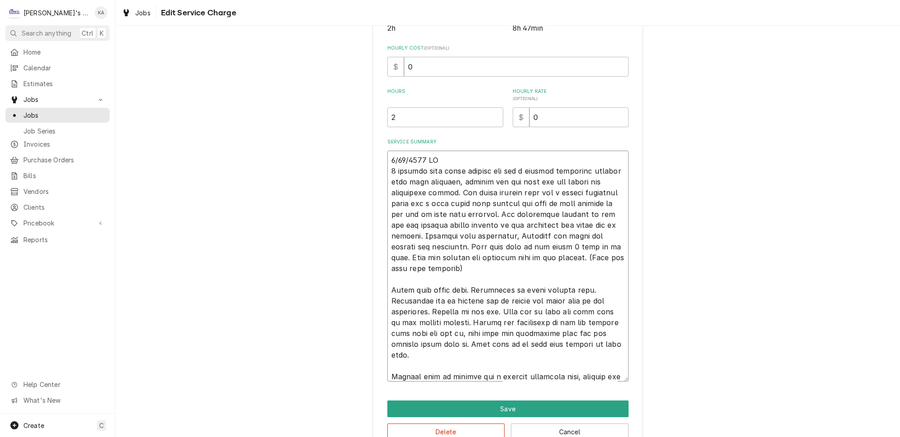
click at [434, 277] on textarea "Service Summary" at bounding box center [508, 266] width 241 height 231
type textarea "x"
type textarea "[DATE] JA 2 kitchen hvac units smaller one had a clogged condenser causing high…"
type textarea "x"
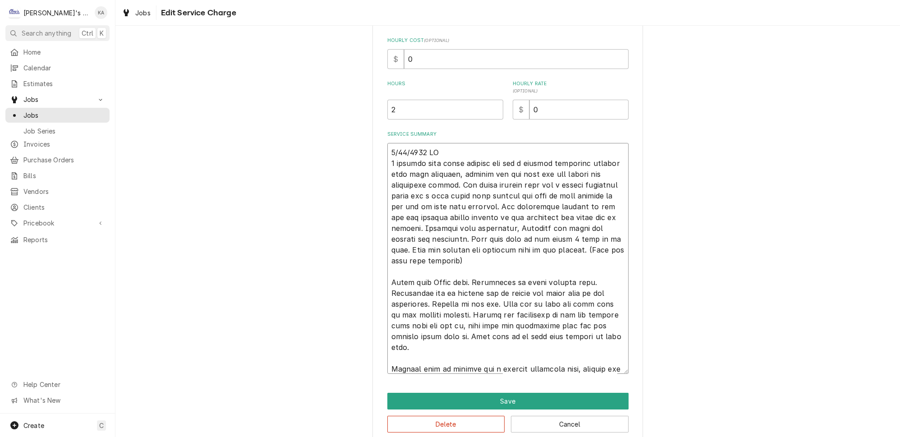
scroll to position [219, 0]
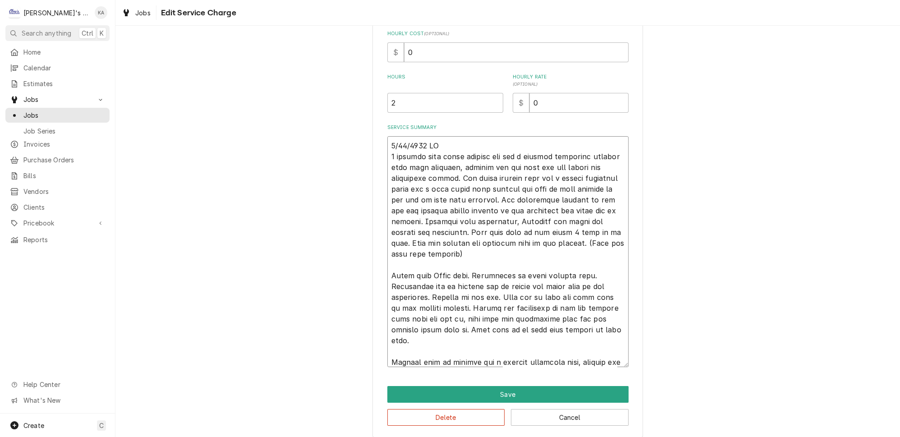
click at [430, 356] on textarea "Service Summary" at bounding box center [508, 251] width 241 height 231
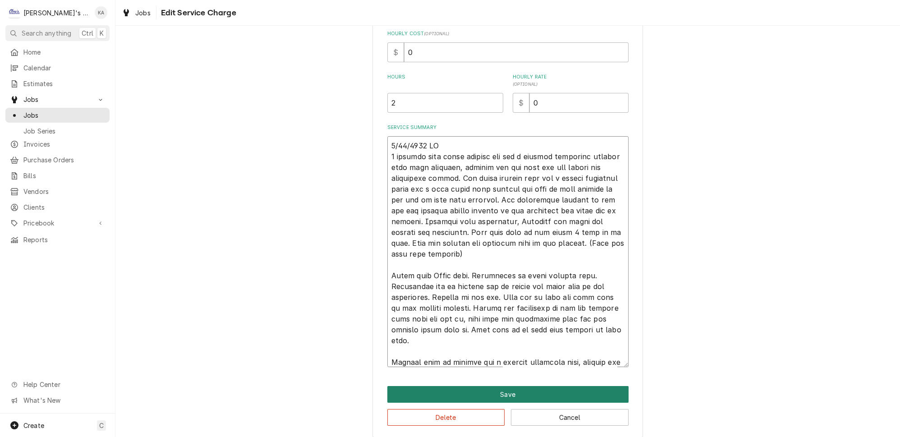
type textarea "[DATE] JA 2 kitchen hvac units smaller one had a clogged condenser causing high…"
click at [500, 391] on button "Save" at bounding box center [508, 394] width 241 height 17
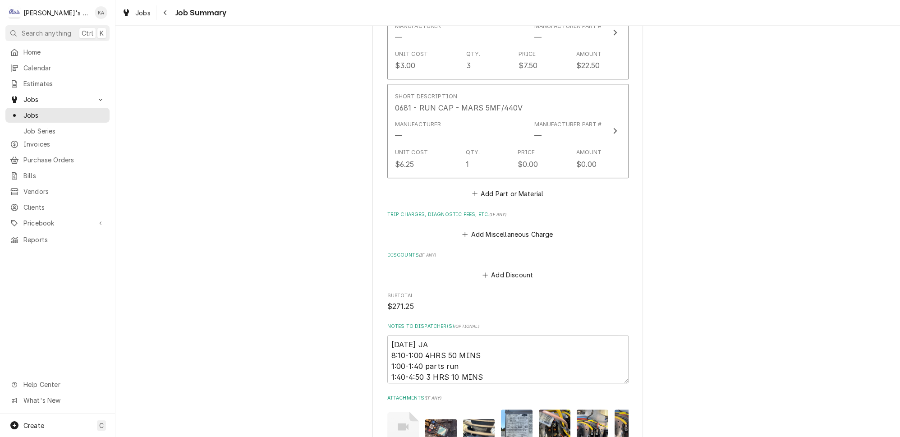
scroll to position [1148, 0]
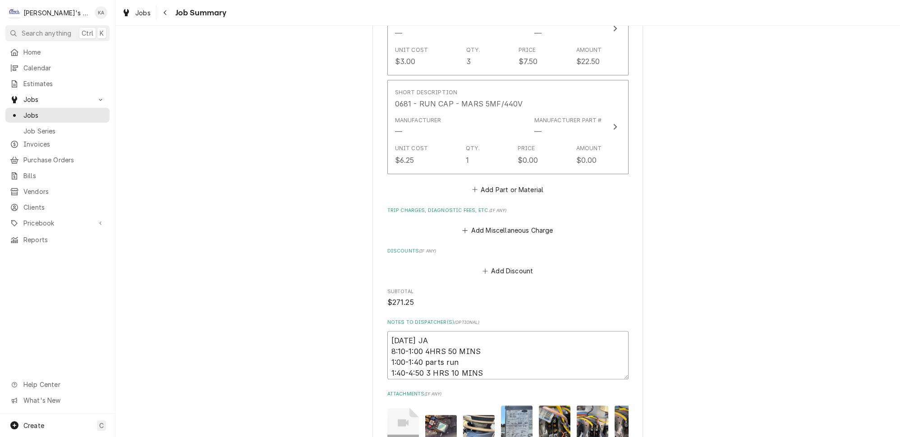
click at [409, 331] on textarea "[DATE] JA 8:10-1:00 4HRS 50 MINS 1:00-1:40 parts run 1:40-4:50 3 HRS 10 MINS" at bounding box center [508, 355] width 241 height 48
type textarea "x"
type textarea "8/13/225 JA 8:10-1:00 4HRS 50 MINS 1:00-1:40 parts run 1:40-4:50 3 HRS 10 MINS"
type textarea "x"
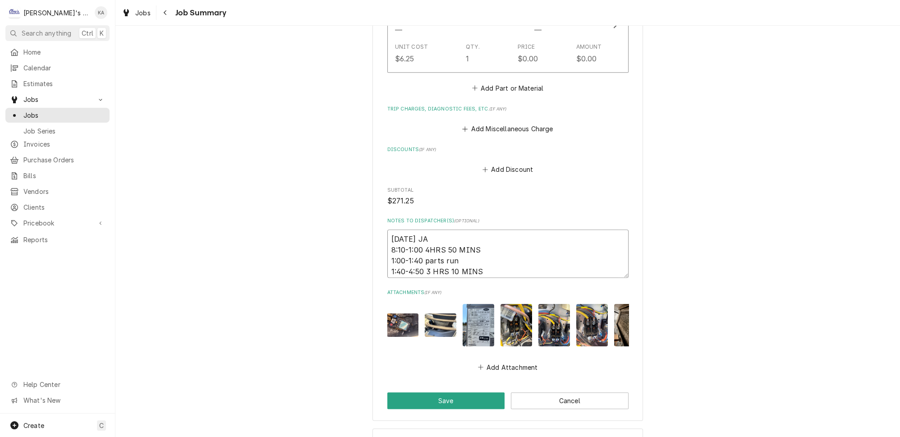
scroll to position [0, 0]
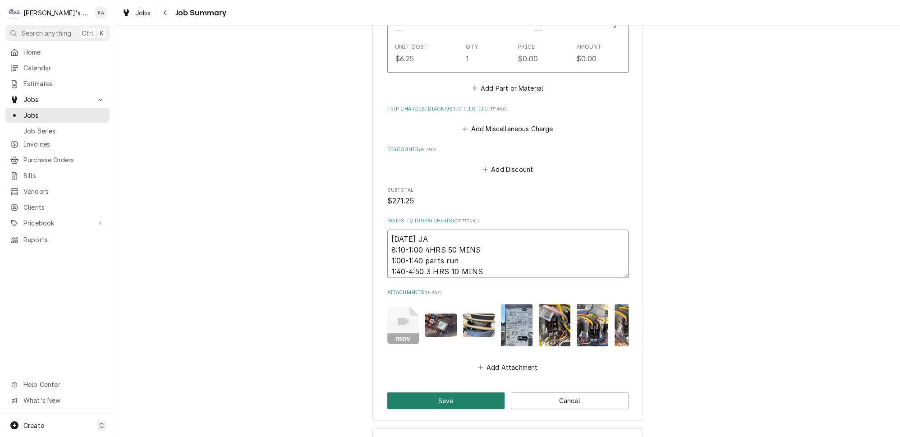
type textarea "[DATE] JA 8:10-1:00 4HRS 50 MINS 1:00-1:40 parts run 1:40-4:50 3 HRS 10 MINS"
click at [441, 392] on button "Save" at bounding box center [447, 400] width 118 height 17
type textarea "x"
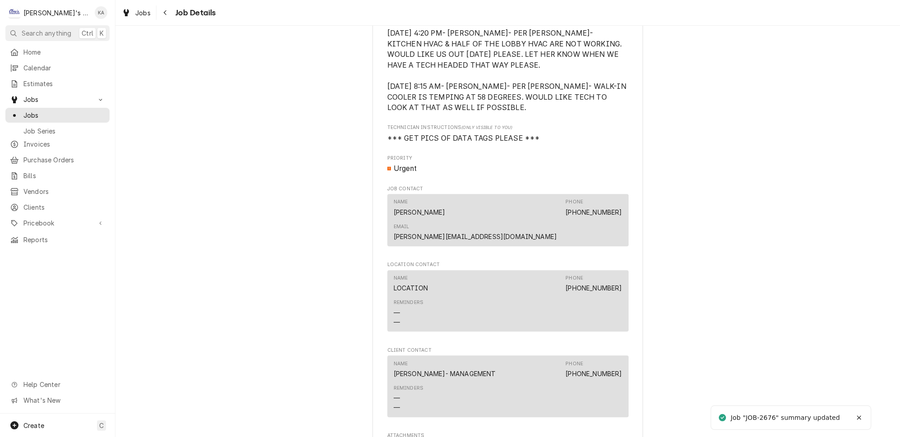
scroll to position [1137, 0]
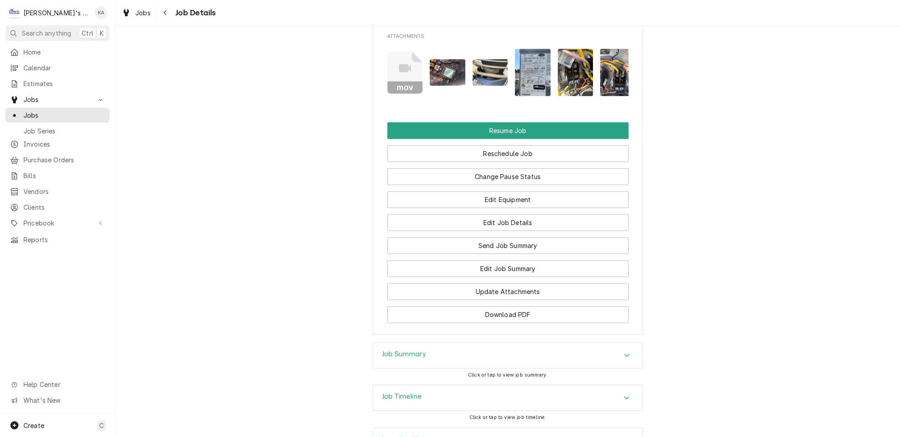
click at [624, 394] on icon "Accordion Header" at bounding box center [627, 397] width 6 height 7
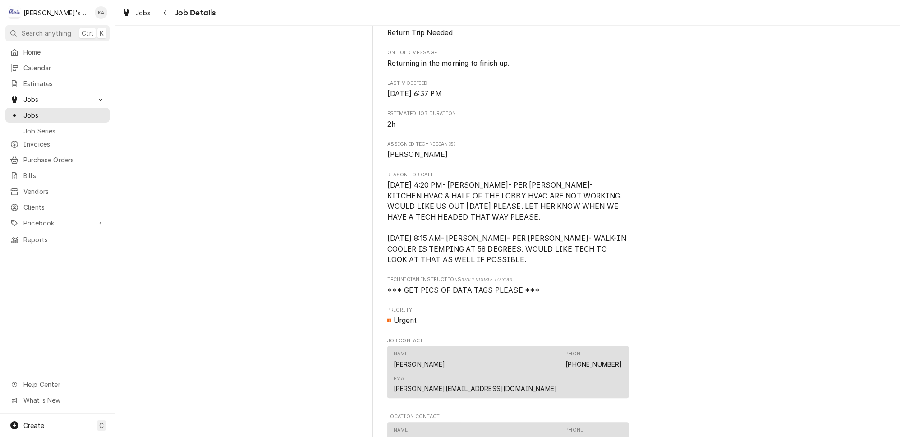
scroll to position [560, 0]
